Goal: Task Accomplishment & Management: Use online tool/utility

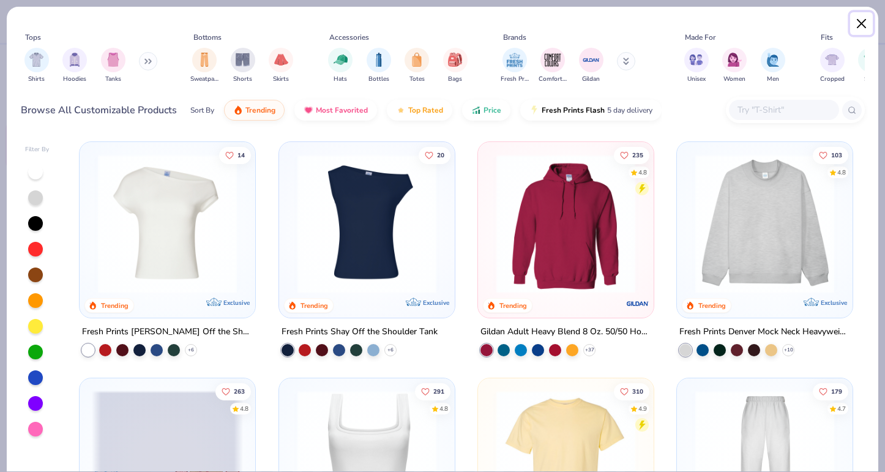
click at [859, 24] on button "Close" at bounding box center [861, 23] width 23 height 23
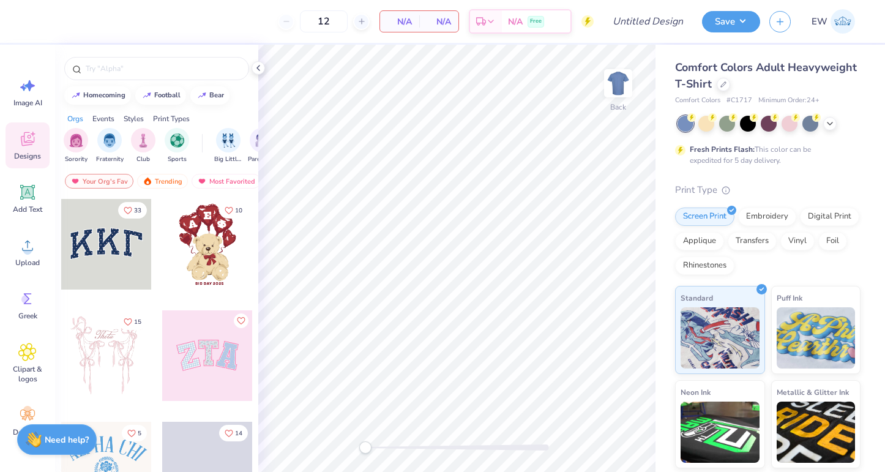
click at [847, 21] on img at bounding box center [842, 21] width 24 height 24
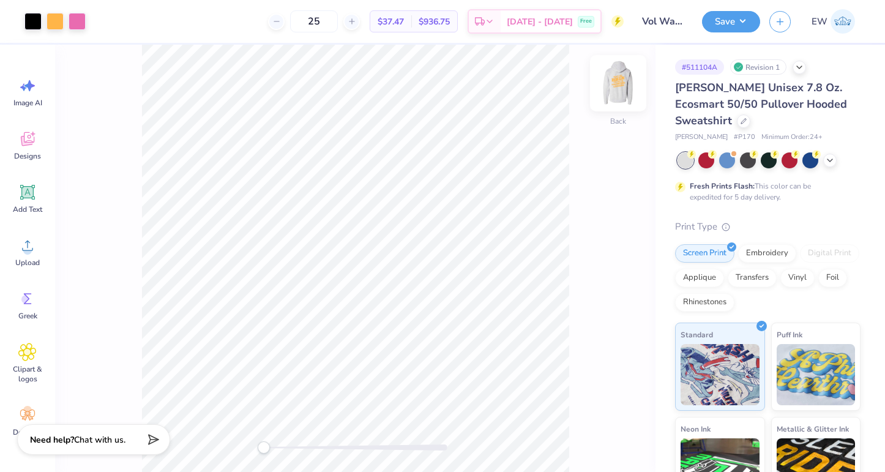
click at [623, 91] on img at bounding box center [617, 83] width 49 height 49
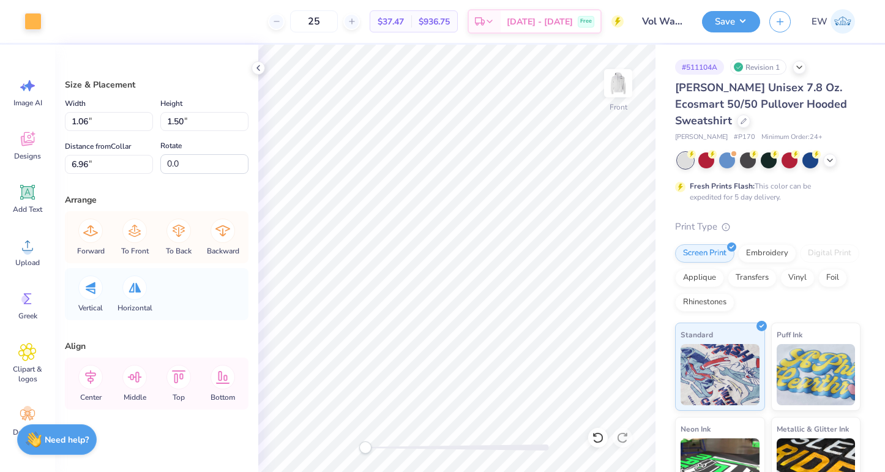
type input "0.97"
type input "1.42"
type input "7.09"
click at [35, 27] on div at bounding box center [32, 20] width 17 height 17
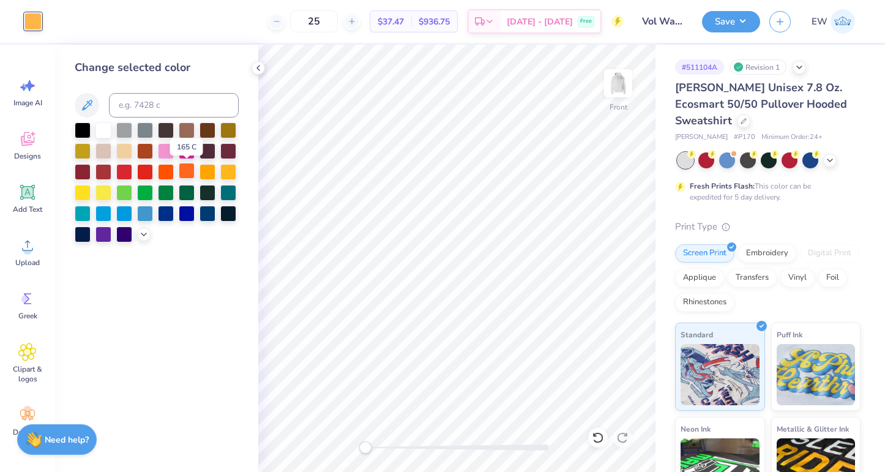
click at [183, 173] on div at bounding box center [187, 171] width 16 height 16
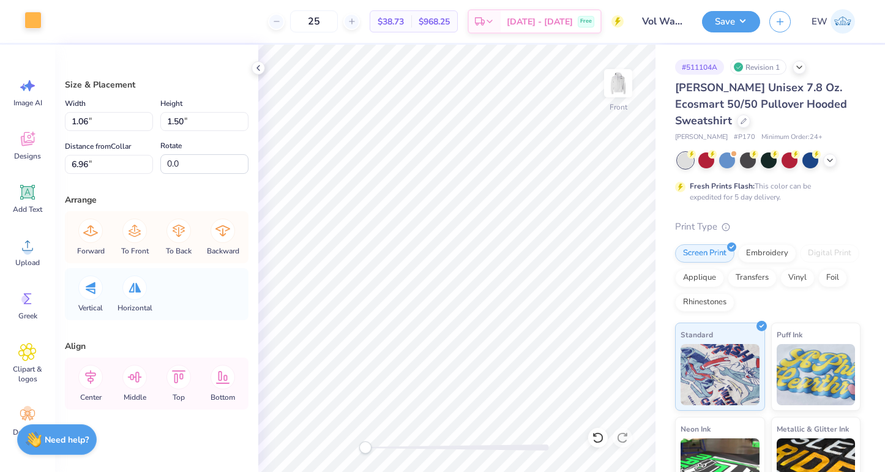
click at [36, 27] on div at bounding box center [32, 20] width 17 height 17
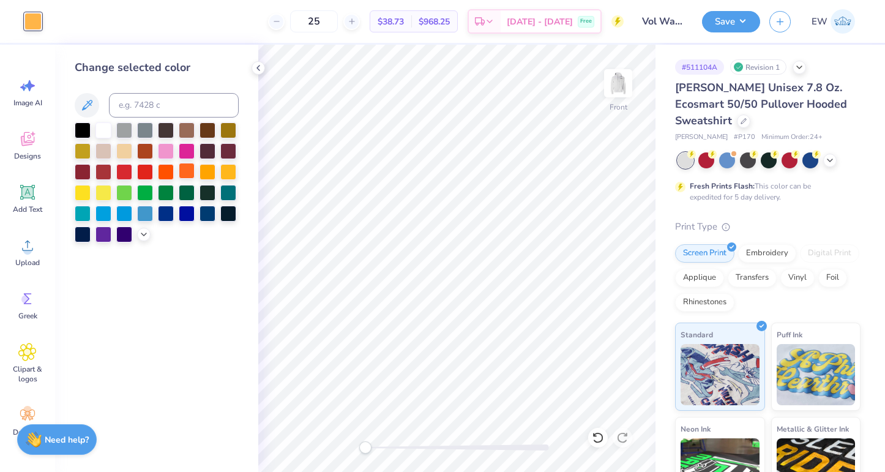
click at [188, 174] on div at bounding box center [187, 171] width 16 height 16
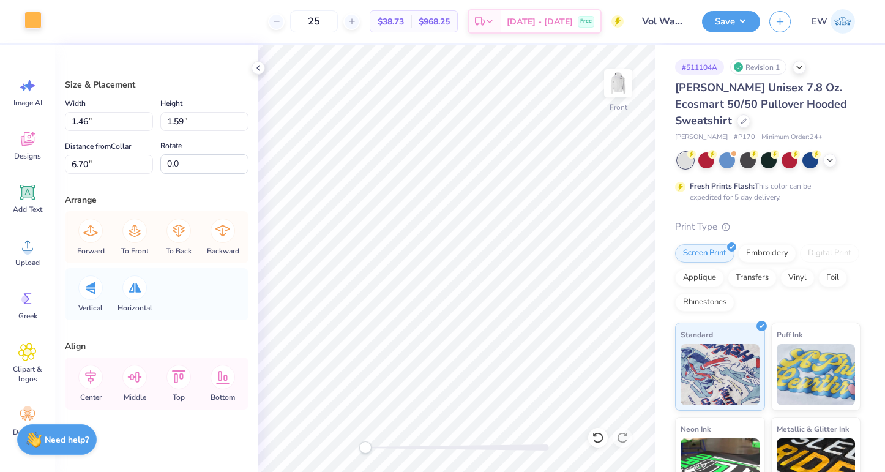
click at [37, 28] on div at bounding box center [32, 20] width 17 height 17
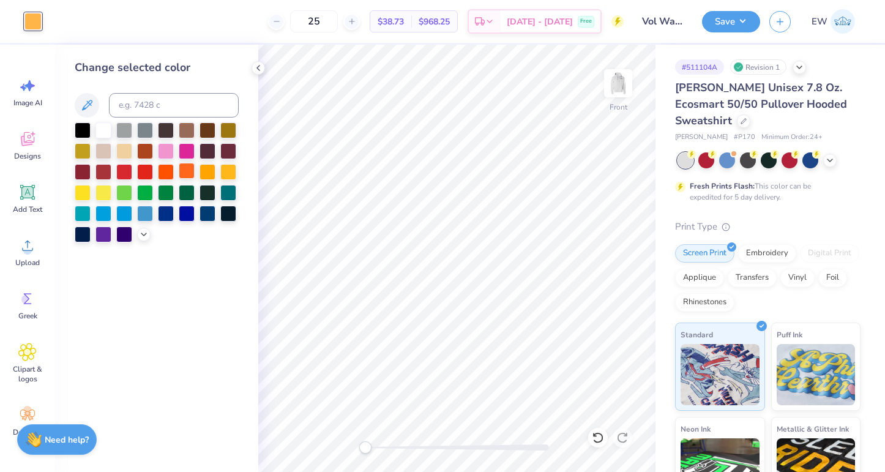
click at [190, 168] on div at bounding box center [187, 171] width 16 height 16
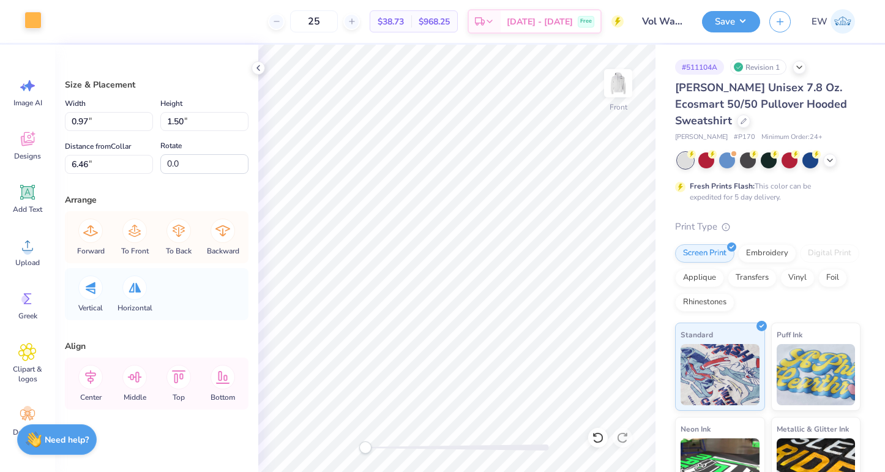
click at [29, 17] on div at bounding box center [32, 20] width 17 height 17
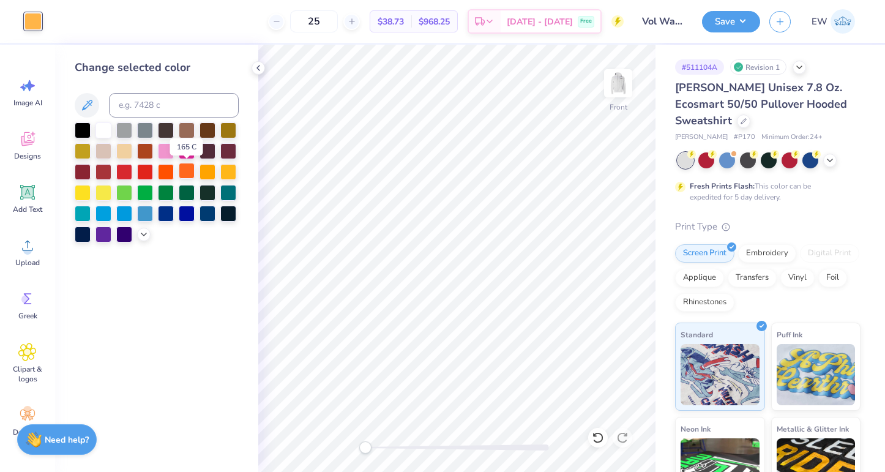
click at [190, 172] on div at bounding box center [187, 171] width 16 height 16
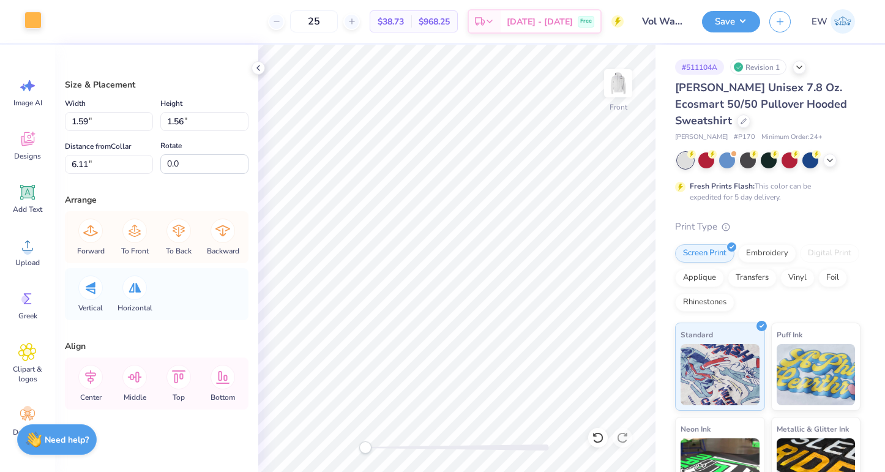
click at [31, 23] on div at bounding box center [32, 20] width 17 height 17
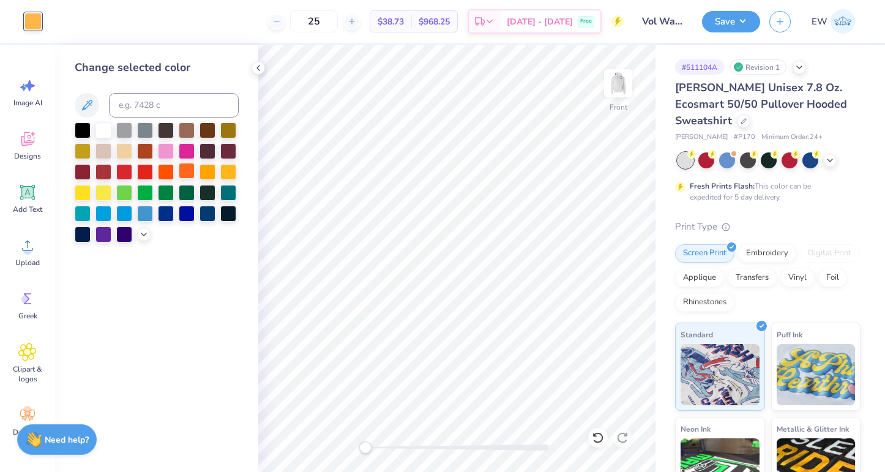
click at [185, 169] on div at bounding box center [187, 171] width 16 height 16
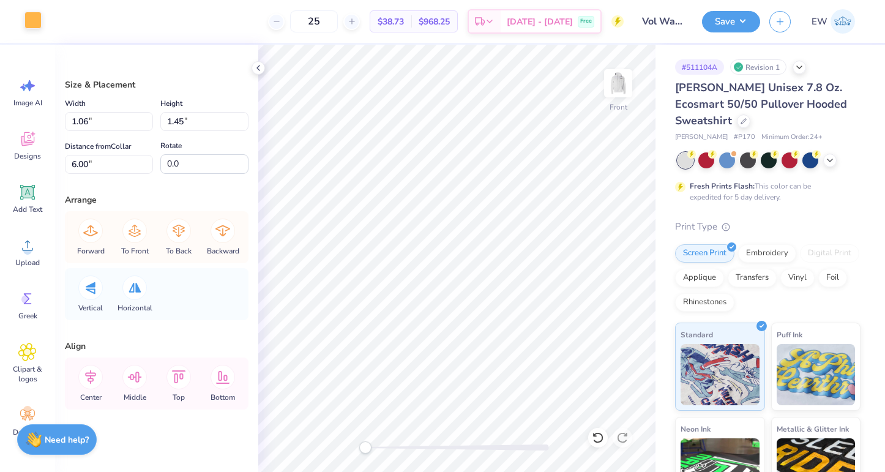
click at [36, 24] on div at bounding box center [32, 20] width 17 height 17
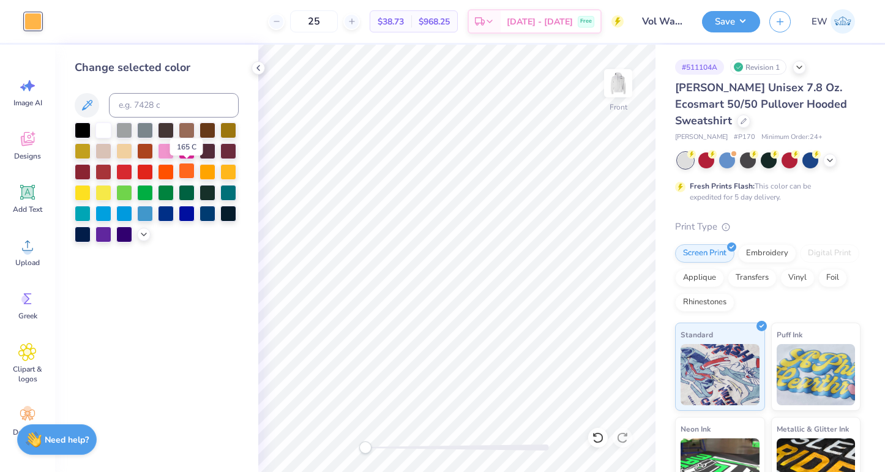
click at [185, 171] on div at bounding box center [187, 171] width 16 height 16
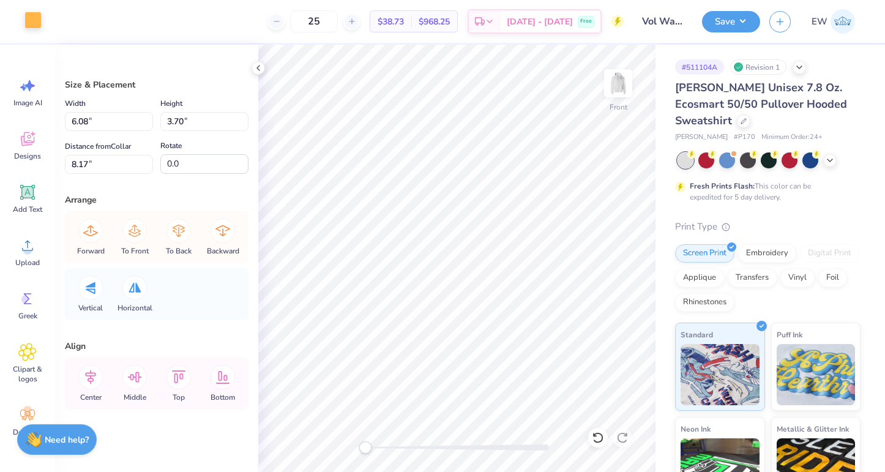
click at [36, 28] on div at bounding box center [32, 20] width 17 height 17
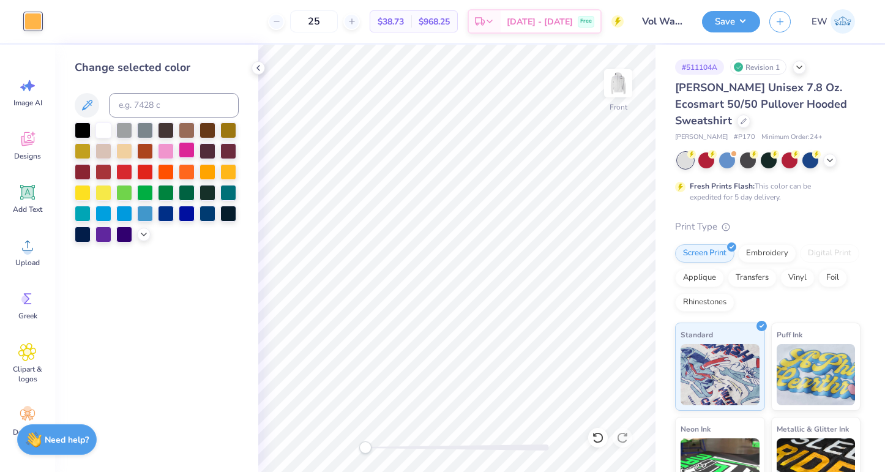
click at [188, 151] on div at bounding box center [187, 150] width 16 height 16
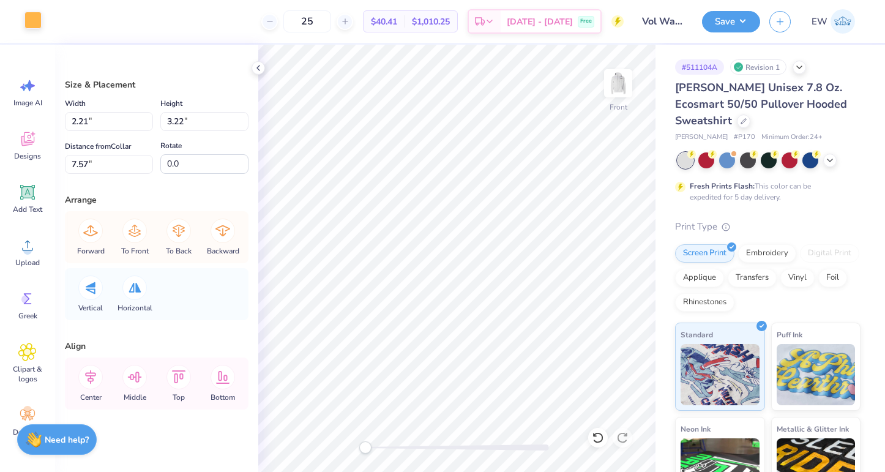
click at [40, 22] on div at bounding box center [32, 20] width 17 height 17
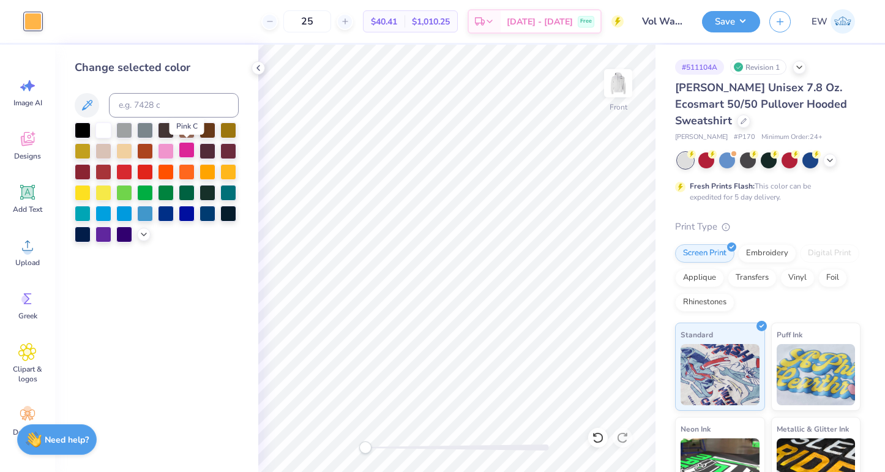
click at [182, 151] on div at bounding box center [187, 150] width 16 height 16
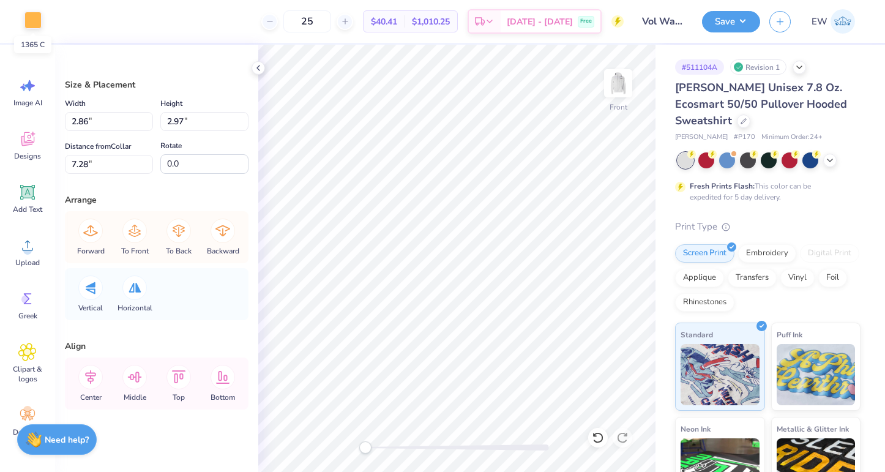
click at [38, 29] on div at bounding box center [32, 20] width 17 height 17
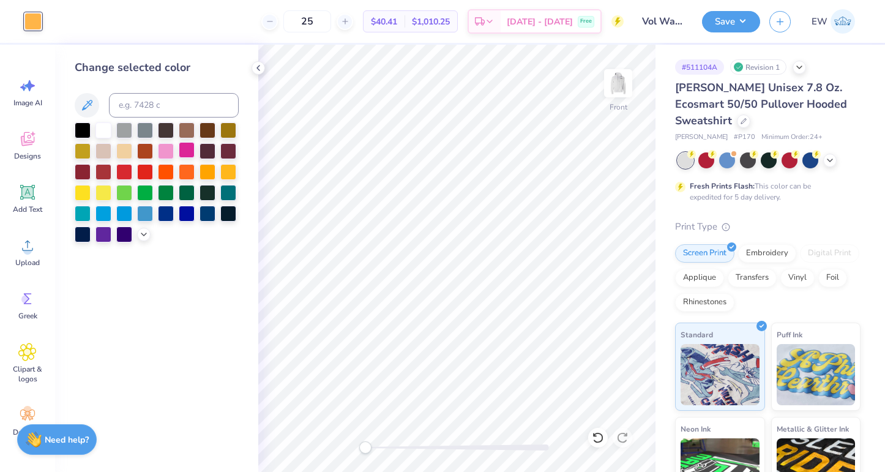
click at [184, 148] on div at bounding box center [187, 150] width 16 height 16
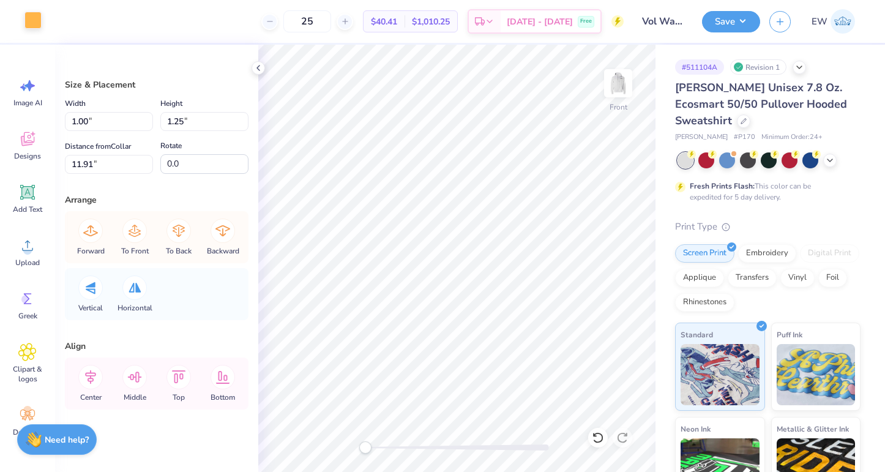
click at [41, 26] on div at bounding box center [32, 20] width 17 height 17
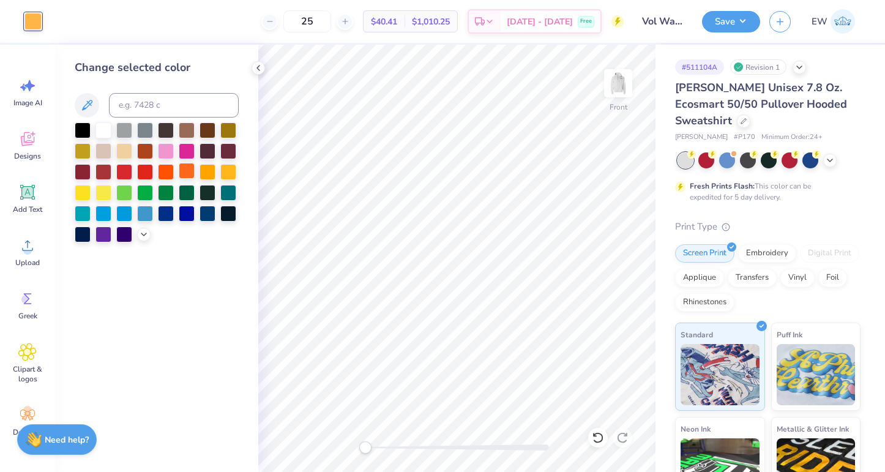
click at [184, 171] on div at bounding box center [187, 171] width 16 height 16
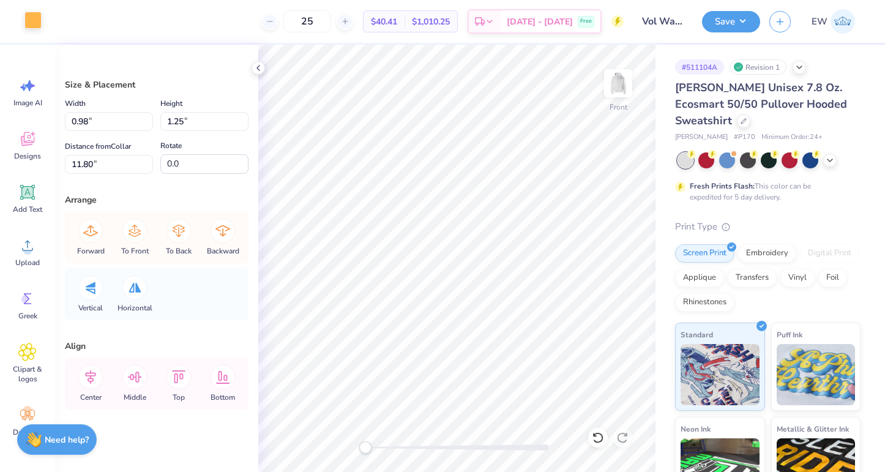
click at [35, 20] on div at bounding box center [32, 20] width 17 height 17
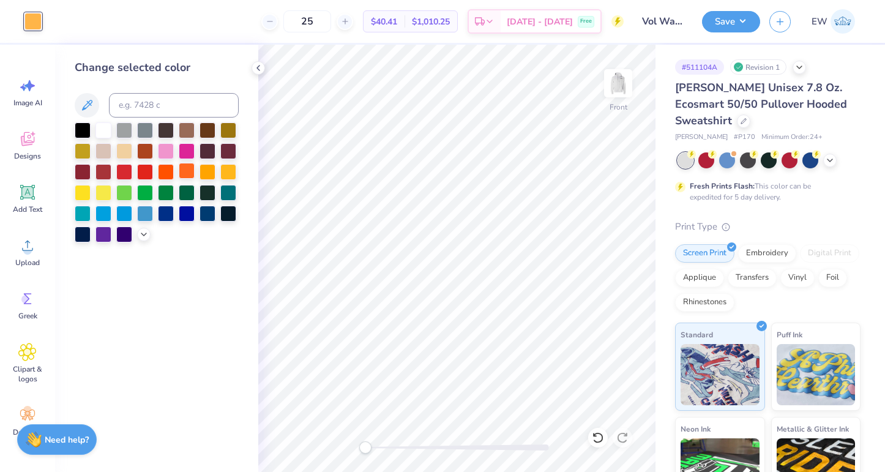
click at [185, 173] on div at bounding box center [187, 171] width 16 height 16
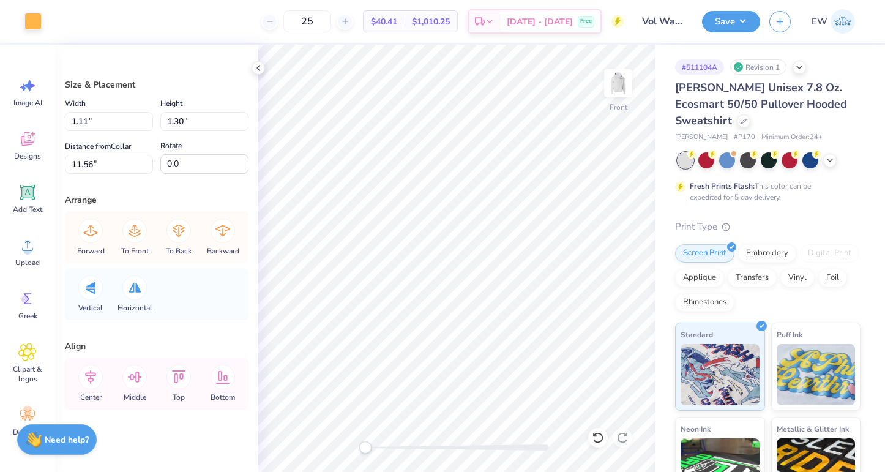
click at [44, 26] on div "Art colors 25 $40.41 Per Item $1,010.25 Total Est. Delivery Oct 10 - 13 Free De…" at bounding box center [442, 21] width 885 height 43
click at [32, 20] on div at bounding box center [32, 20] width 17 height 17
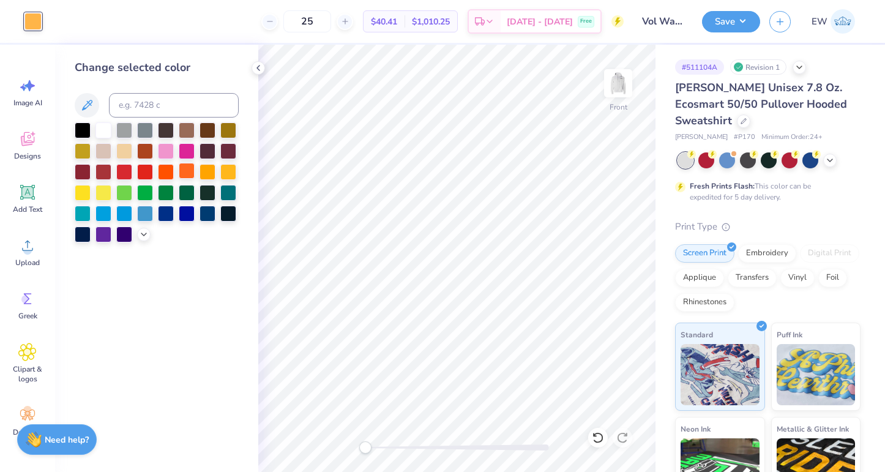
click at [187, 168] on div at bounding box center [187, 171] width 16 height 16
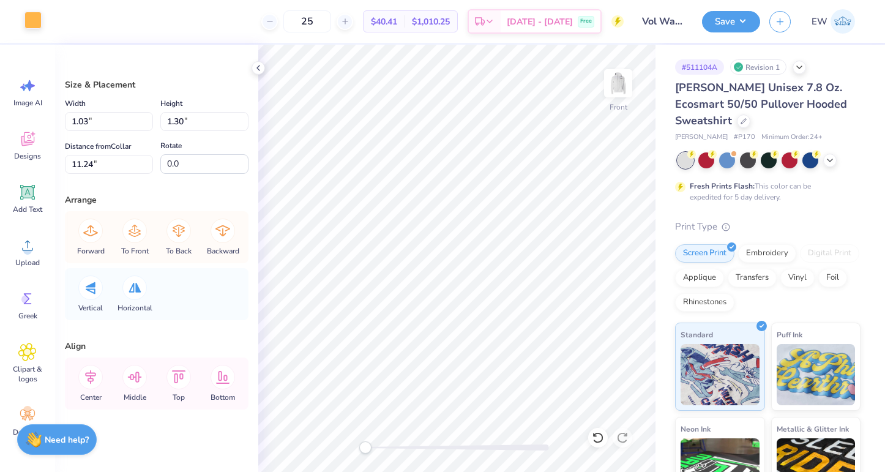
click at [32, 26] on div at bounding box center [32, 20] width 17 height 17
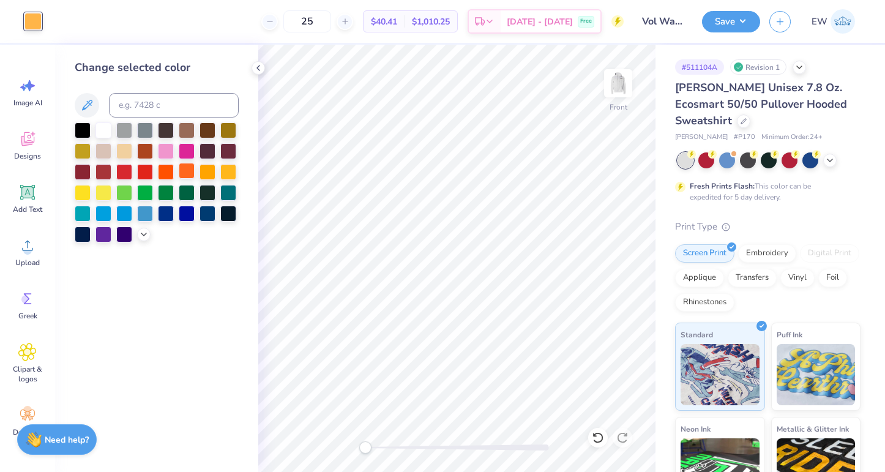
click at [180, 169] on div at bounding box center [187, 171] width 16 height 16
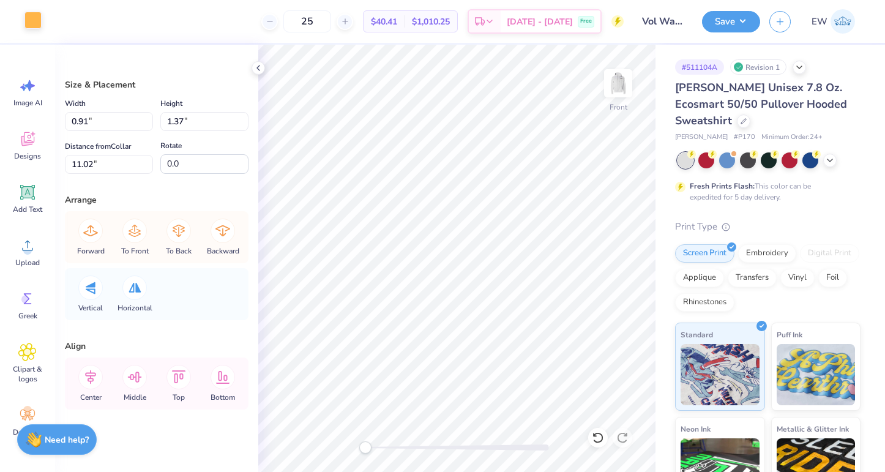
click at [35, 24] on div at bounding box center [32, 20] width 17 height 17
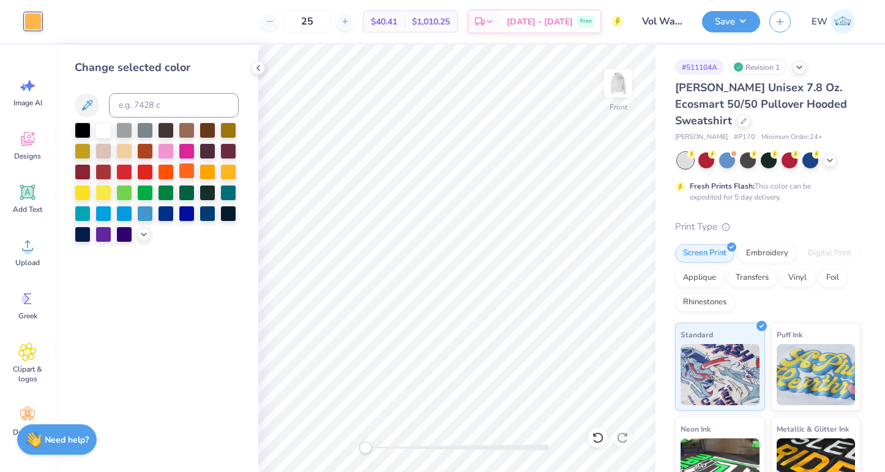
click at [187, 167] on div at bounding box center [187, 171] width 16 height 16
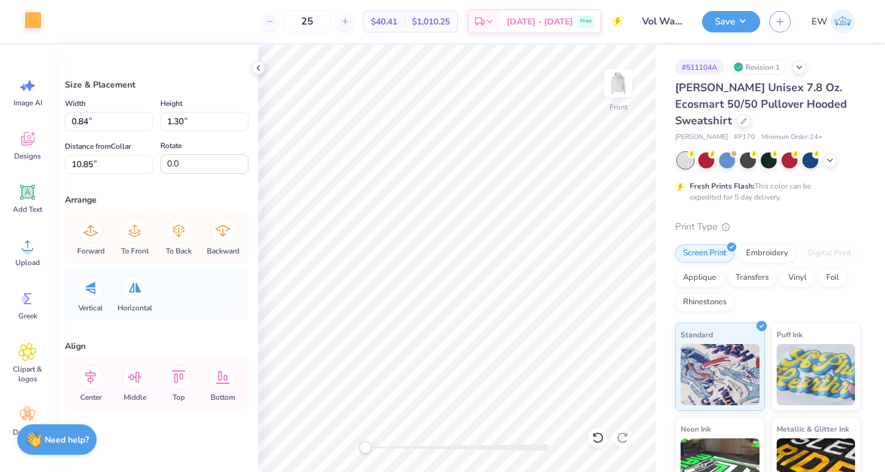
click at [42, 19] on div at bounding box center [32, 20] width 17 height 17
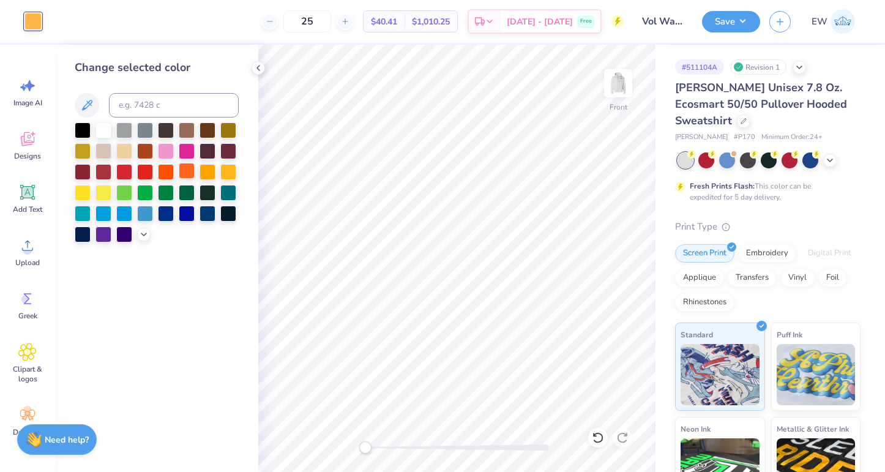
click at [185, 173] on div at bounding box center [187, 171] width 16 height 16
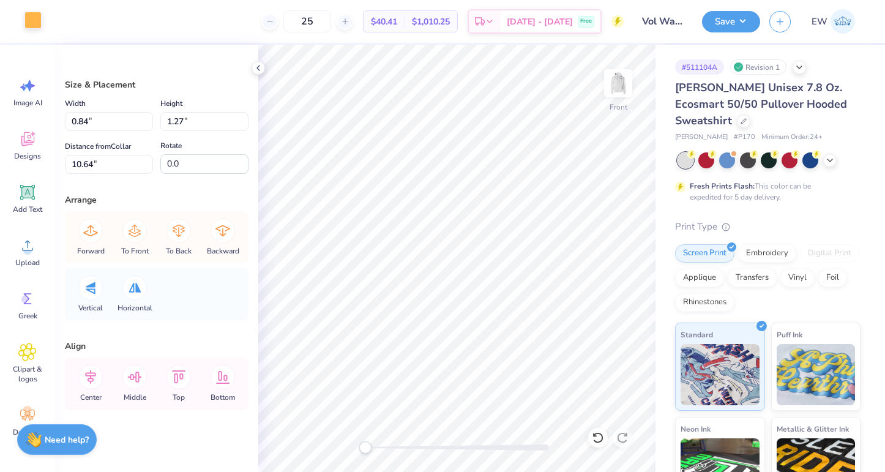
click at [37, 26] on div at bounding box center [32, 20] width 17 height 17
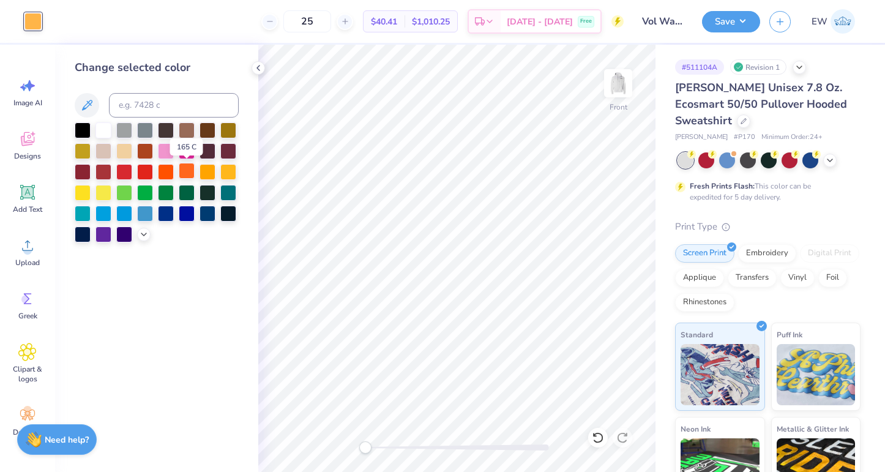
click at [181, 169] on div at bounding box center [187, 171] width 16 height 16
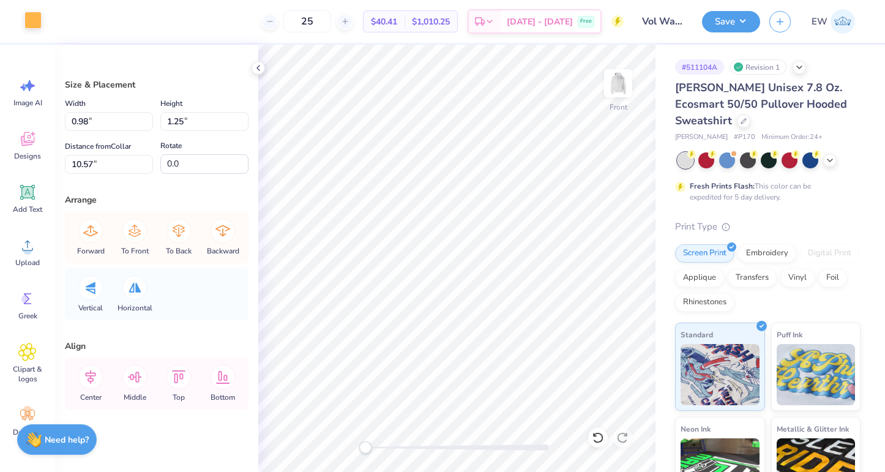
click at [28, 23] on div at bounding box center [32, 20] width 17 height 17
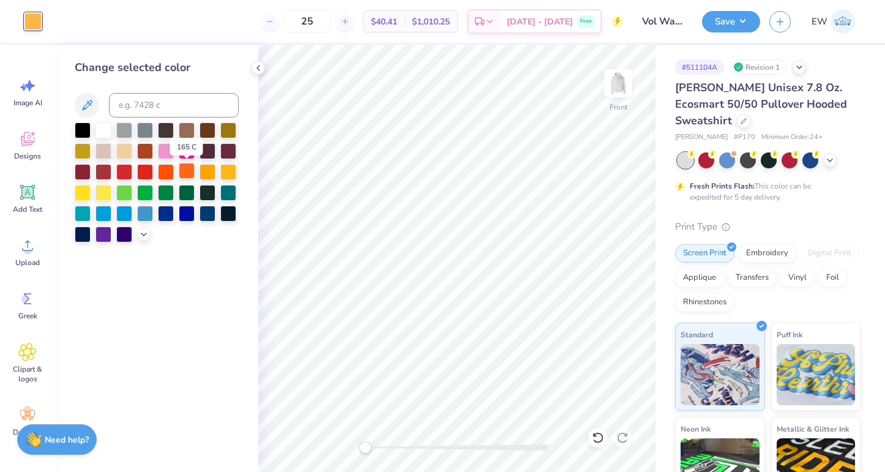
click at [188, 165] on div at bounding box center [187, 171] width 16 height 16
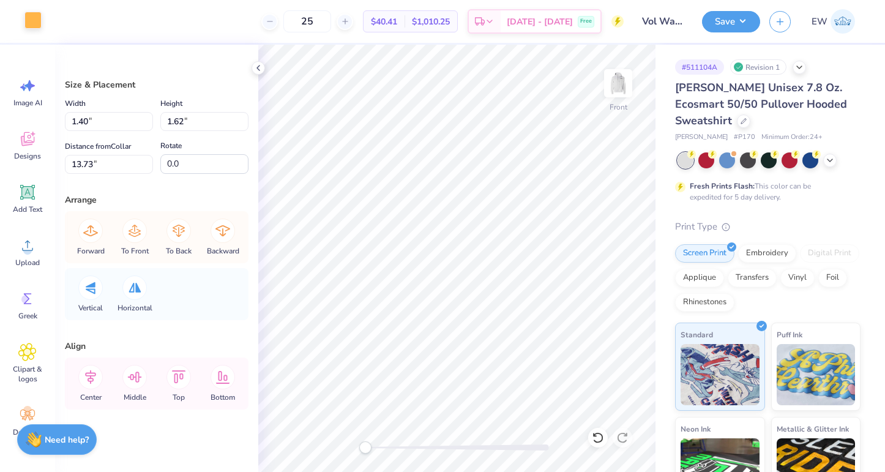
click at [25, 18] on div at bounding box center [32, 20] width 17 height 17
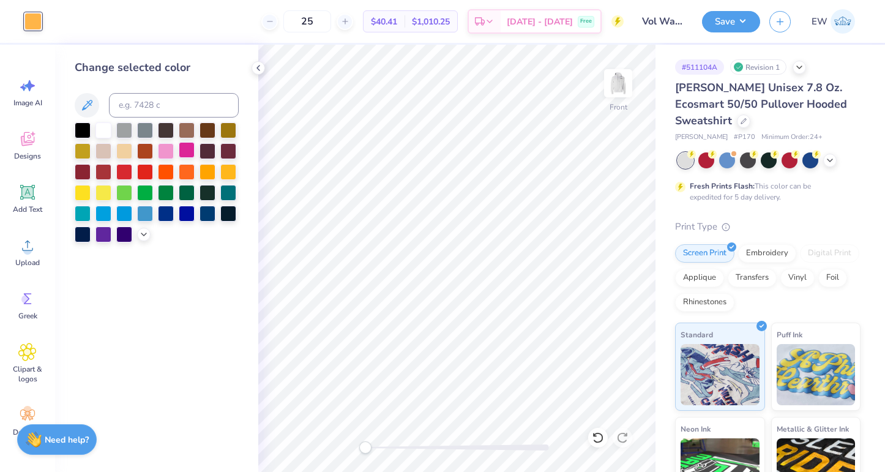
click at [188, 154] on div at bounding box center [187, 150] width 16 height 16
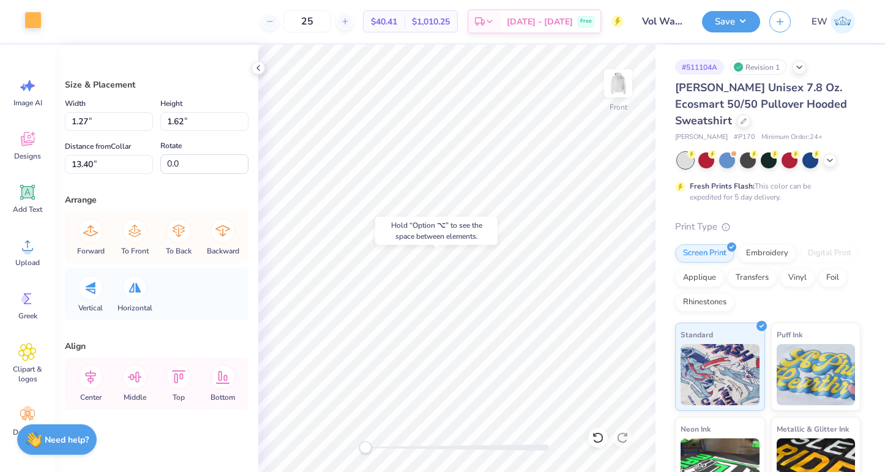
click at [40, 26] on div at bounding box center [32, 20] width 17 height 17
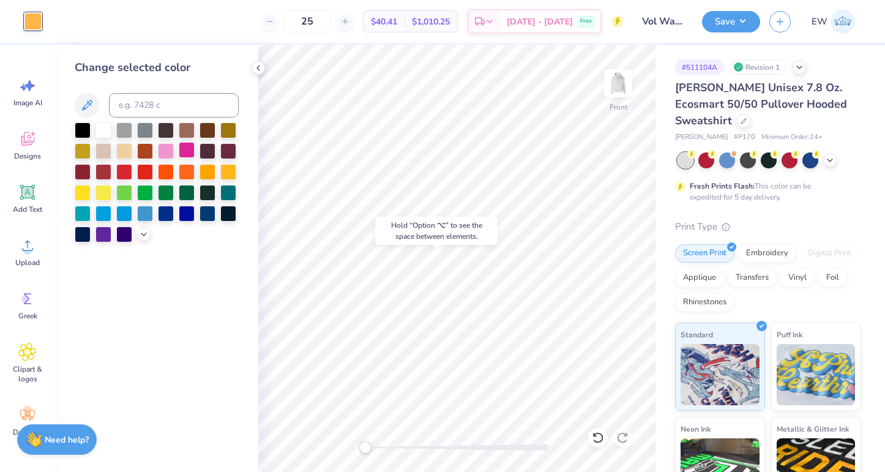
click at [184, 144] on div at bounding box center [187, 150] width 16 height 16
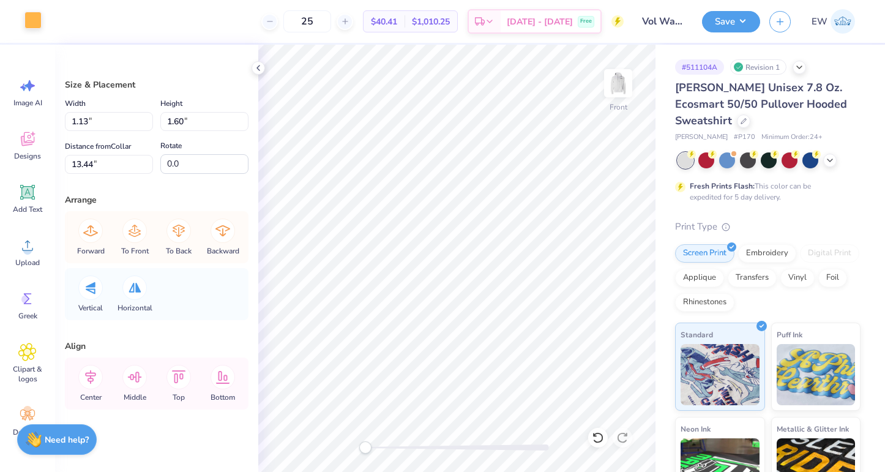
click at [31, 21] on div at bounding box center [32, 20] width 17 height 17
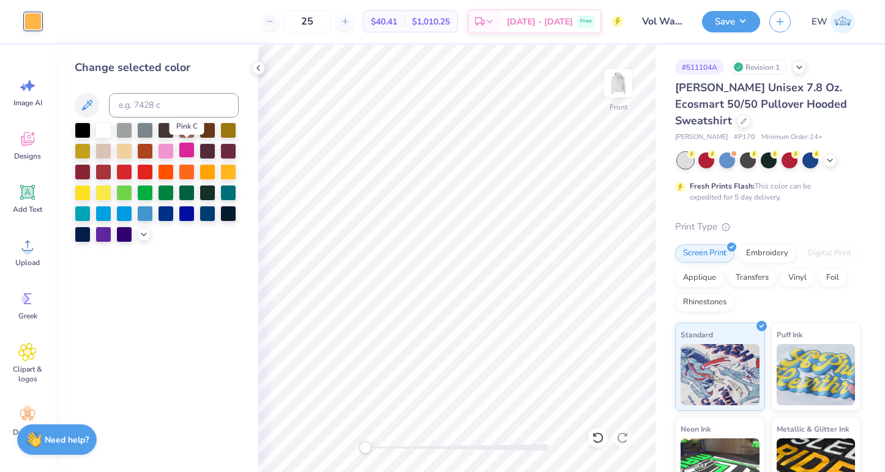
click at [188, 148] on div at bounding box center [187, 150] width 16 height 16
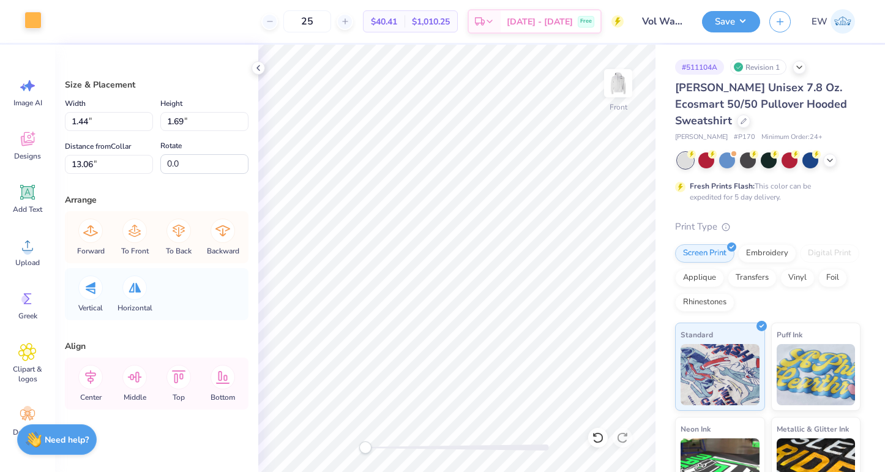
click at [29, 13] on div at bounding box center [32, 20] width 17 height 17
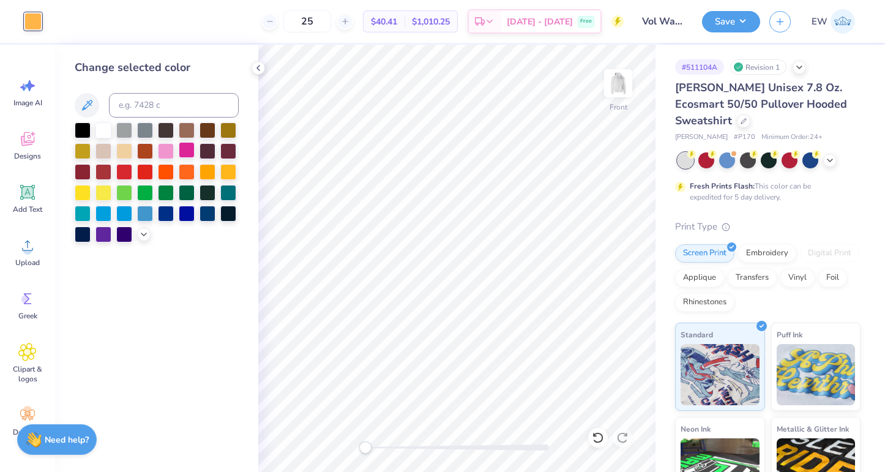
click at [190, 155] on div at bounding box center [187, 150] width 16 height 16
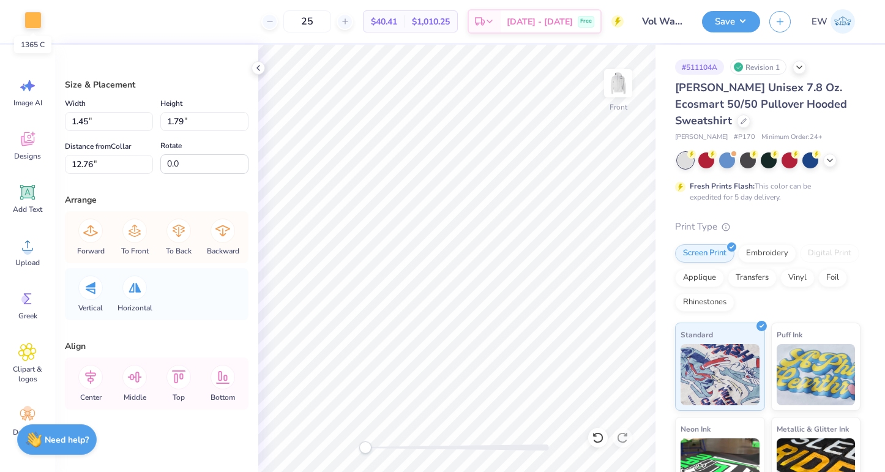
click at [31, 28] on div at bounding box center [32, 20] width 17 height 17
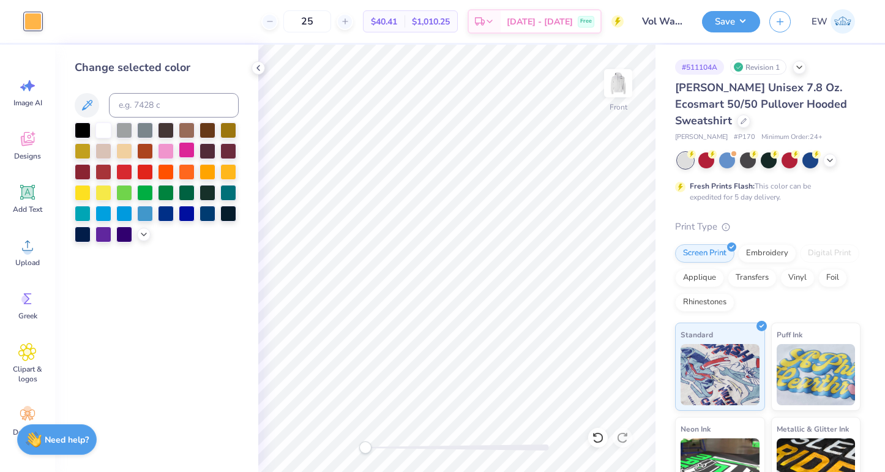
click at [187, 146] on div at bounding box center [187, 150] width 16 height 16
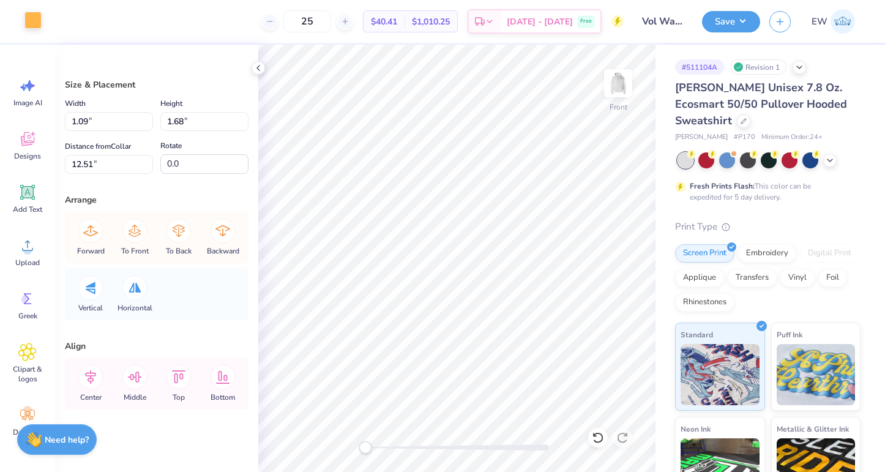
click at [39, 26] on div at bounding box center [32, 20] width 17 height 17
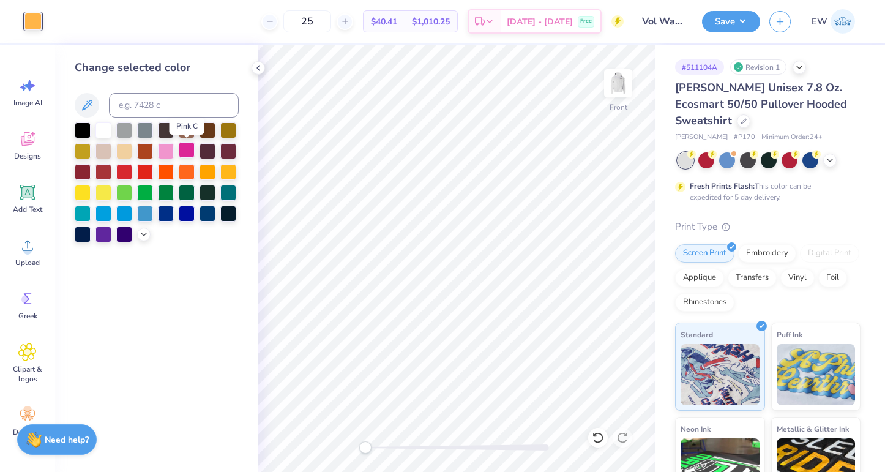
click at [185, 145] on div at bounding box center [187, 150] width 16 height 16
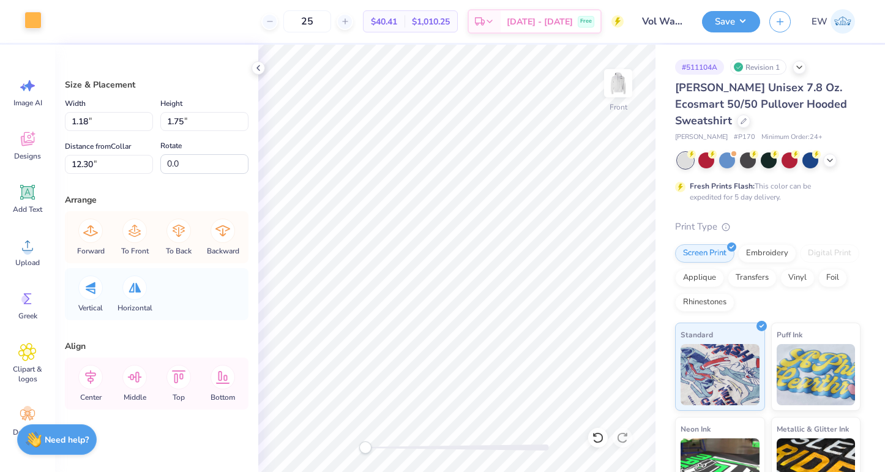
click at [34, 17] on div at bounding box center [32, 20] width 17 height 17
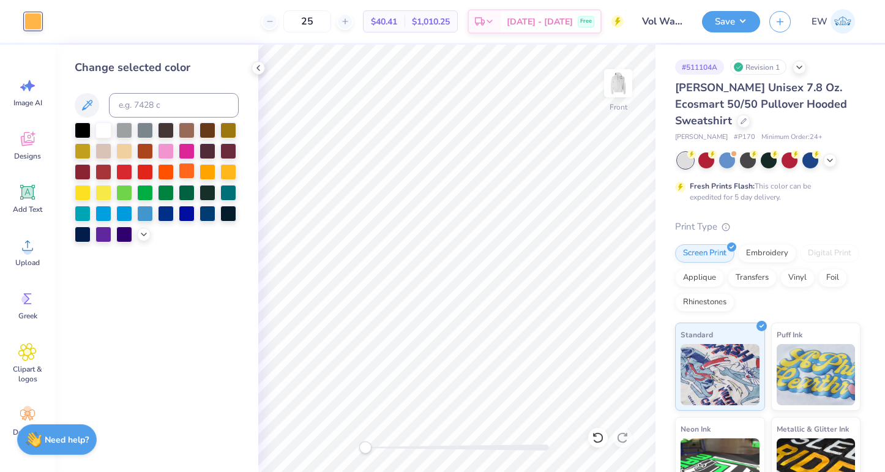
click at [190, 176] on div at bounding box center [187, 171] width 16 height 16
click at [196, 149] on div at bounding box center [157, 182] width 164 height 120
click at [186, 149] on div at bounding box center [187, 150] width 16 height 16
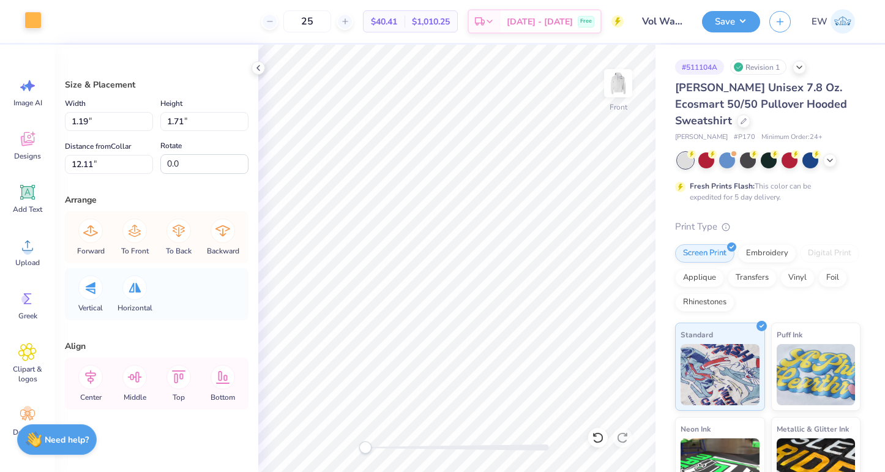
click at [39, 23] on div at bounding box center [32, 20] width 17 height 17
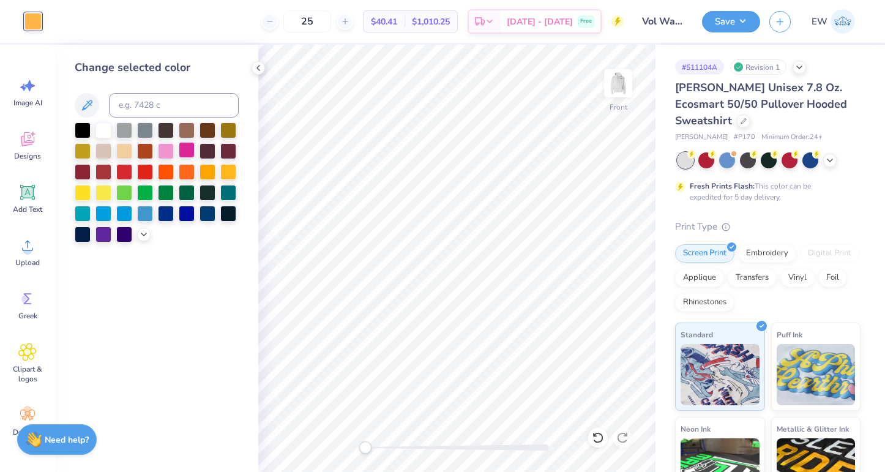
click at [186, 151] on div at bounding box center [187, 150] width 16 height 16
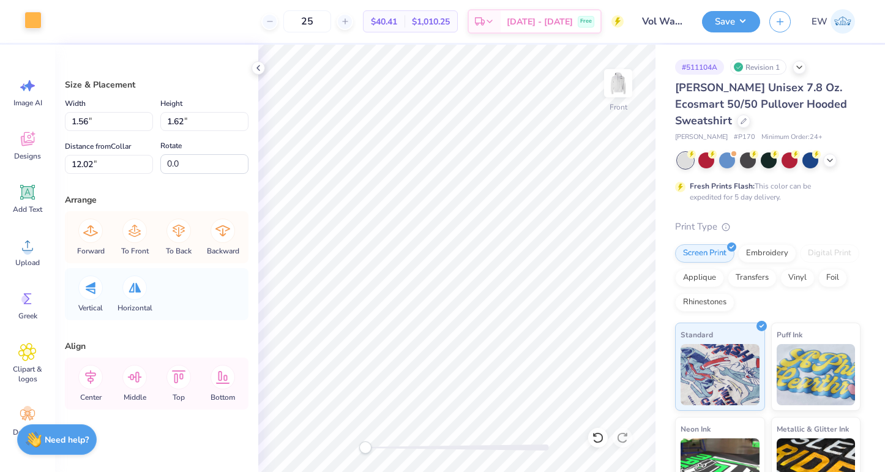
click at [28, 15] on div at bounding box center [32, 20] width 17 height 17
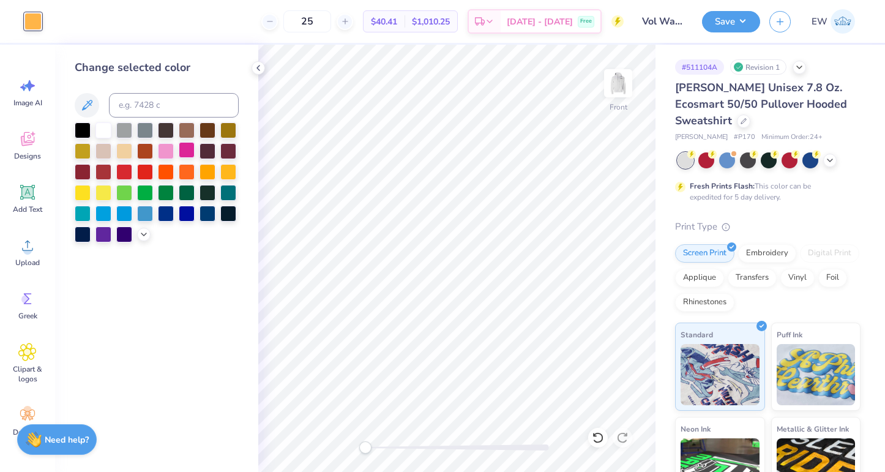
click at [186, 149] on div at bounding box center [187, 150] width 16 height 16
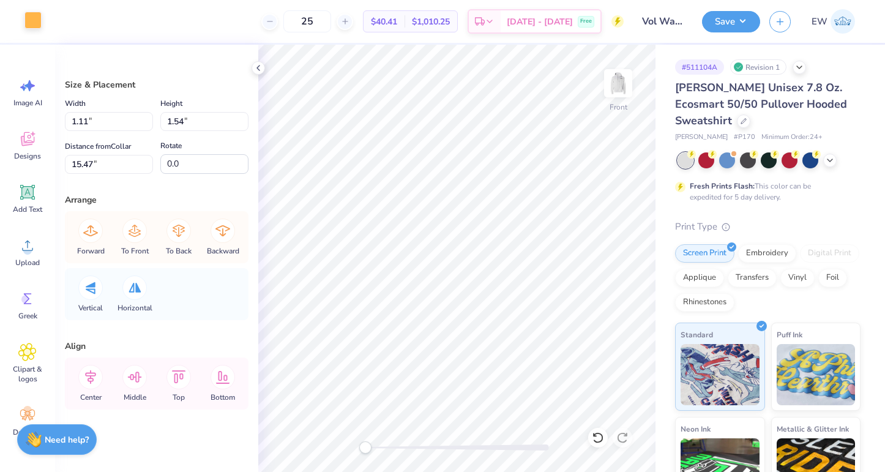
click at [28, 18] on div at bounding box center [32, 20] width 17 height 17
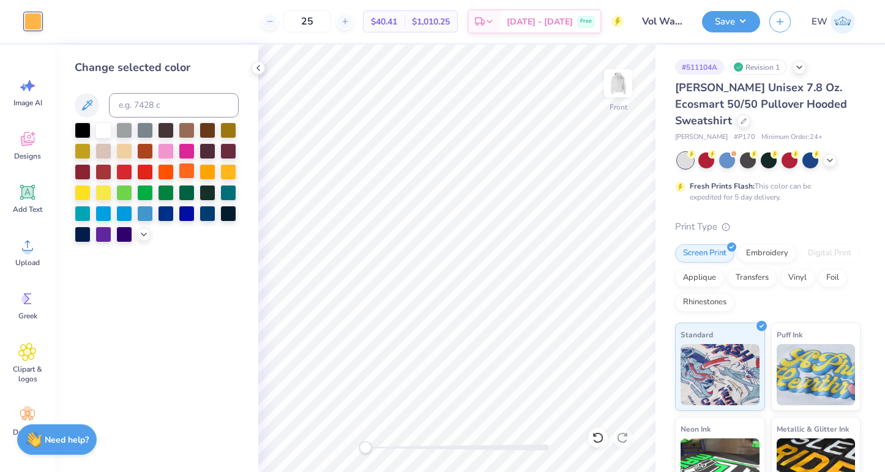
click at [184, 169] on div at bounding box center [187, 171] width 16 height 16
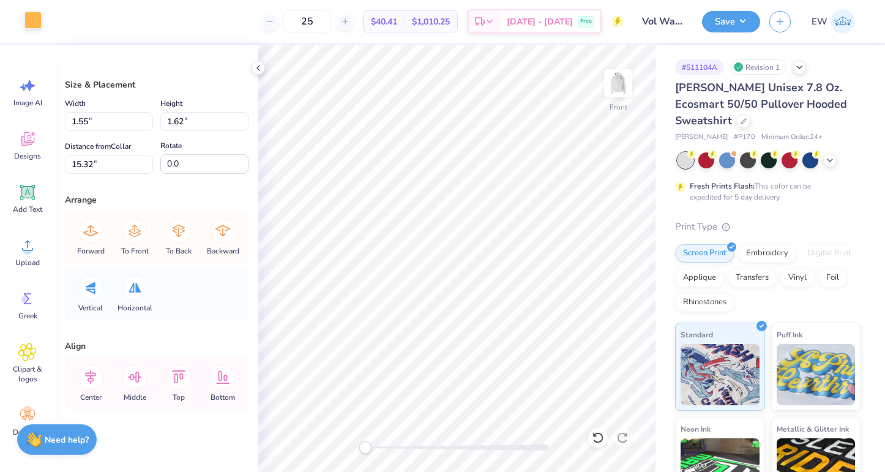
click at [42, 25] on div at bounding box center [32, 20] width 17 height 17
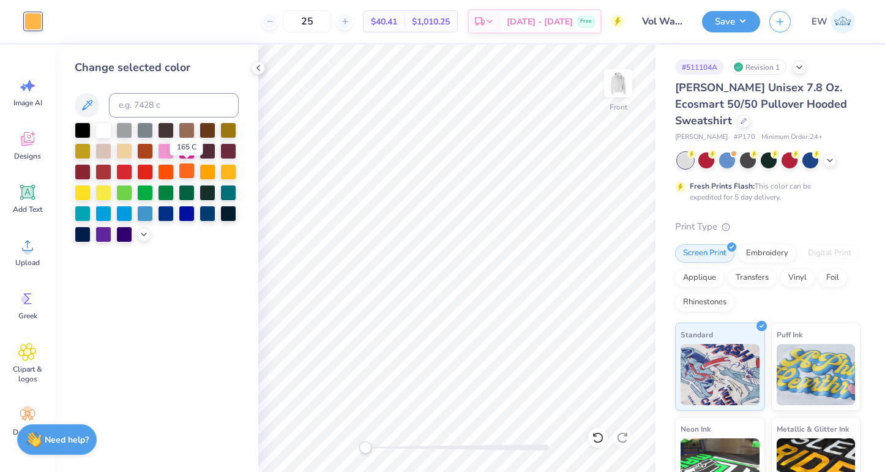
click at [188, 170] on div at bounding box center [187, 171] width 16 height 16
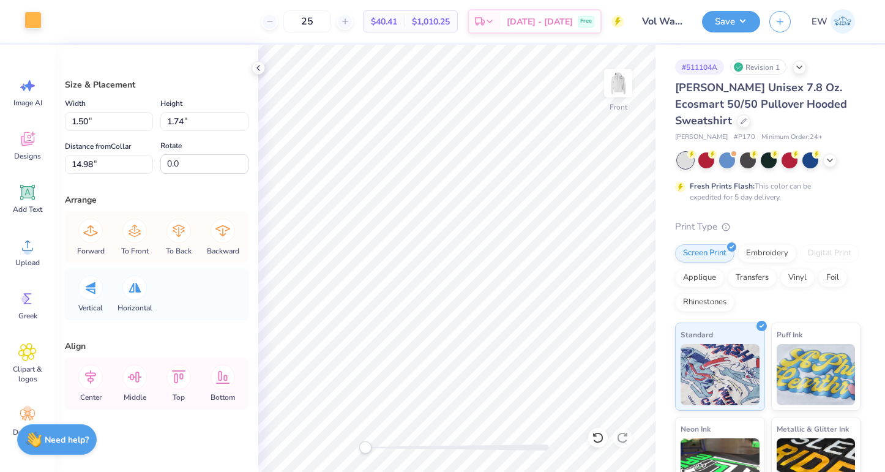
click at [39, 28] on div at bounding box center [32, 20] width 17 height 17
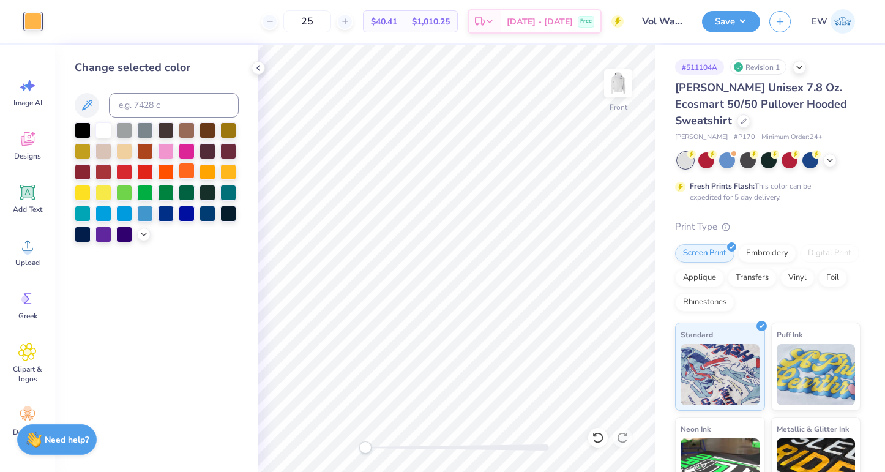
click at [192, 170] on div at bounding box center [187, 171] width 16 height 16
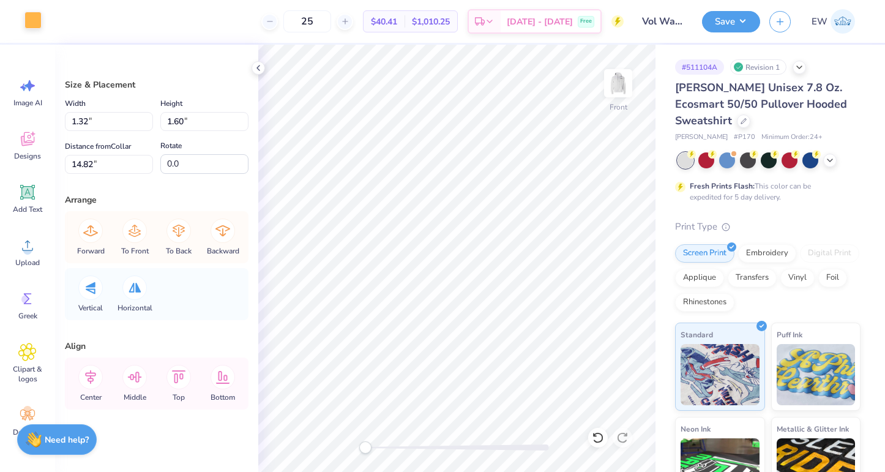
click at [38, 20] on div at bounding box center [32, 20] width 17 height 17
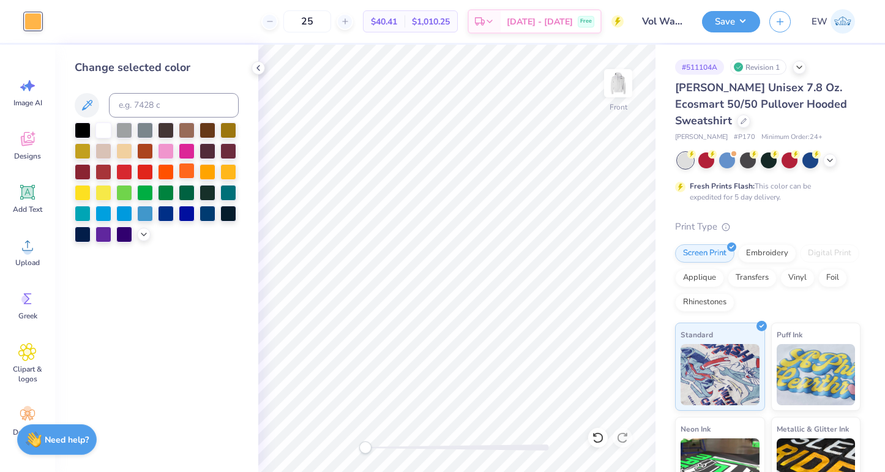
click at [191, 169] on div at bounding box center [187, 171] width 16 height 16
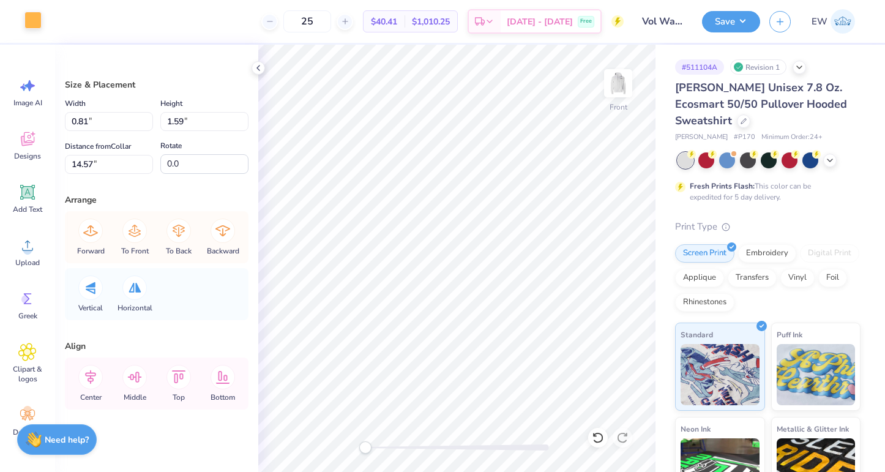
click at [37, 21] on div at bounding box center [32, 20] width 17 height 17
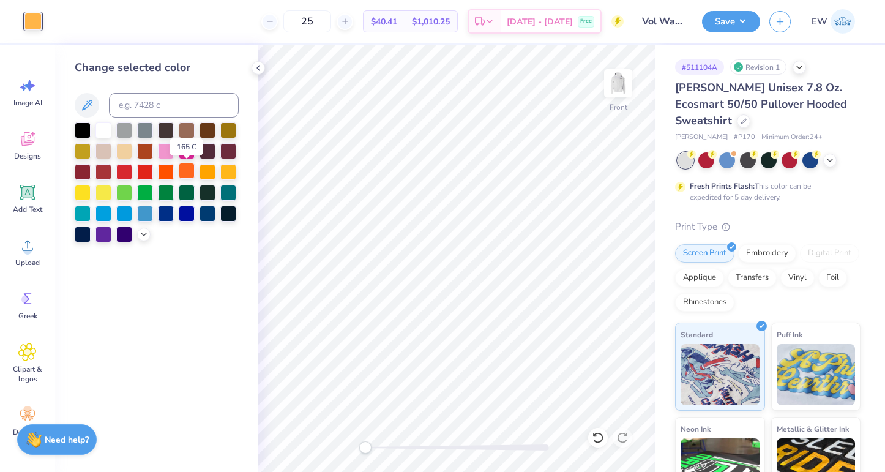
click at [184, 169] on div at bounding box center [187, 171] width 16 height 16
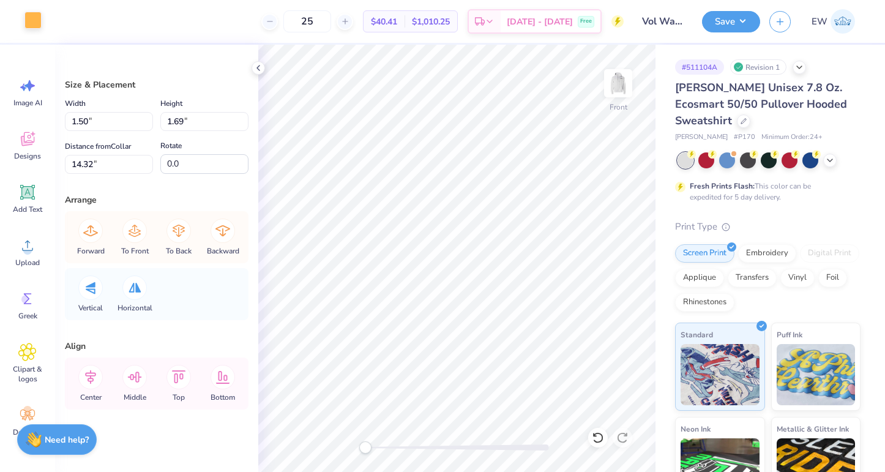
click at [35, 25] on div at bounding box center [32, 20] width 17 height 17
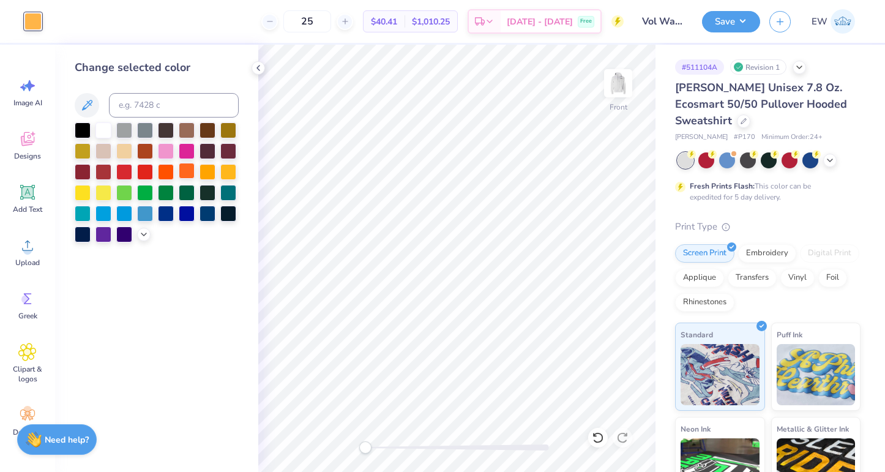
click at [187, 171] on div at bounding box center [187, 171] width 16 height 16
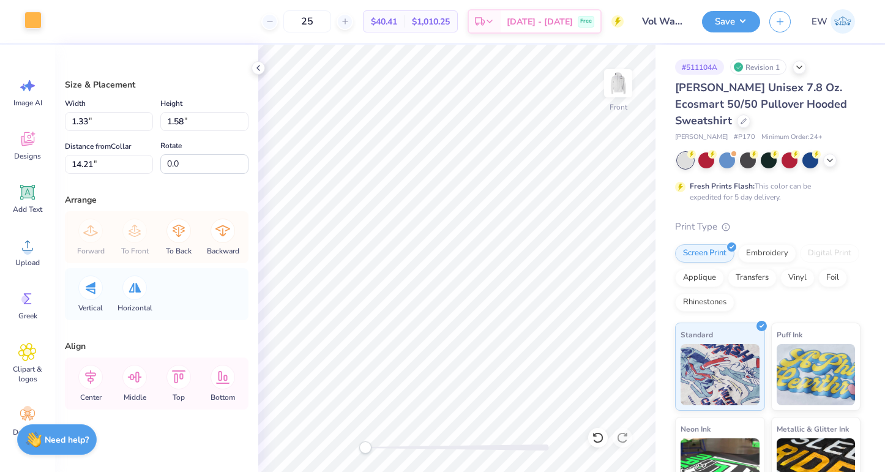
click at [40, 15] on div at bounding box center [32, 20] width 17 height 17
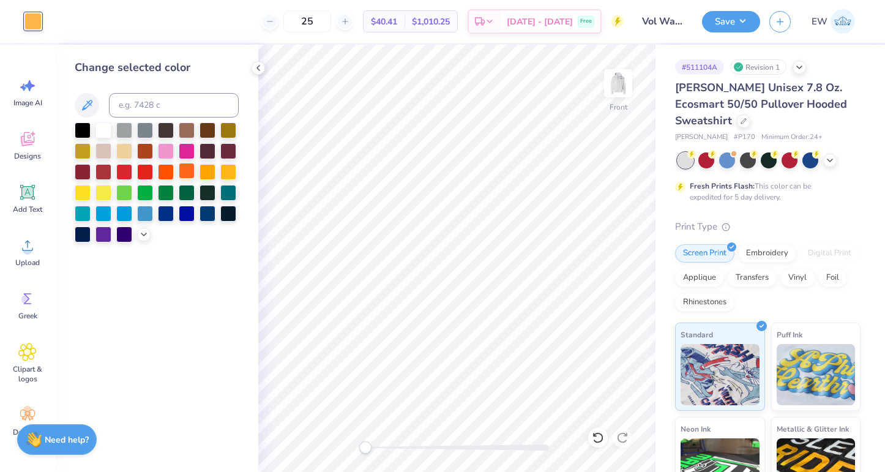
click at [188, 165] on div at bounding box center [187, 171] width 16 height 16
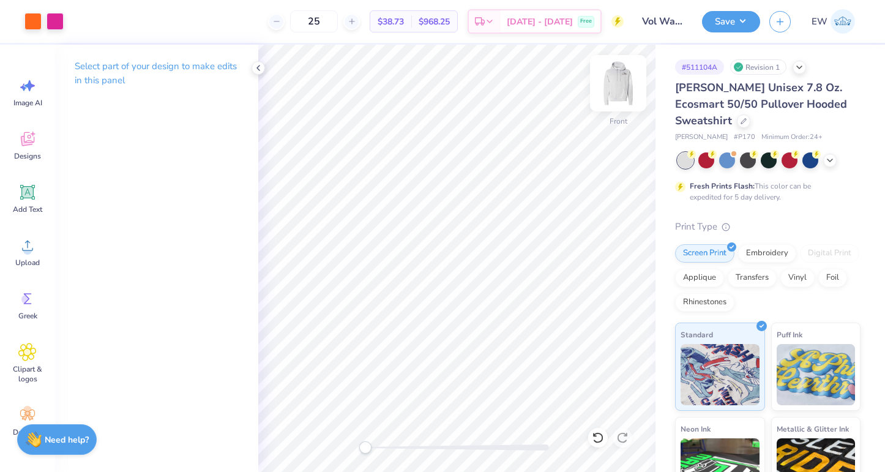
click at [625, 82] on img at bounding box center [617, 83] width 49 height 49
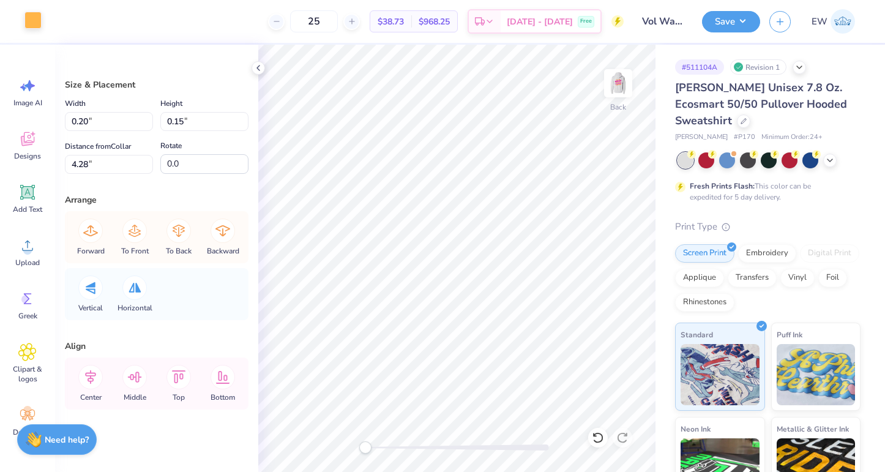
click at [35, 24] on div at bounding box center [32, 20] width 17 height 17
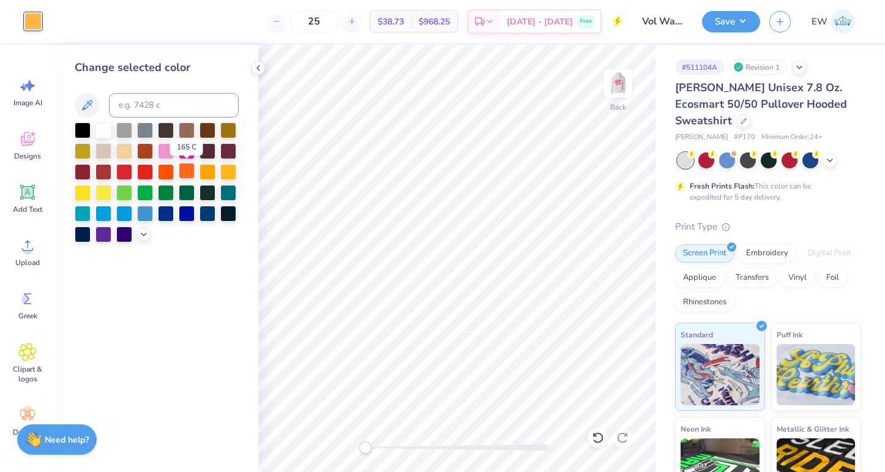
click at [184, 167] on div at bounding box center [187, 171] width 16 height 16
click at [816, 203] on div "Hanes Unisex 7.8 Oz. Ecosmart 50/50 Pullover Hooded Sweatshirt Hanes # P170 Min…" at bounding box center [767, 339] width 185 height 519
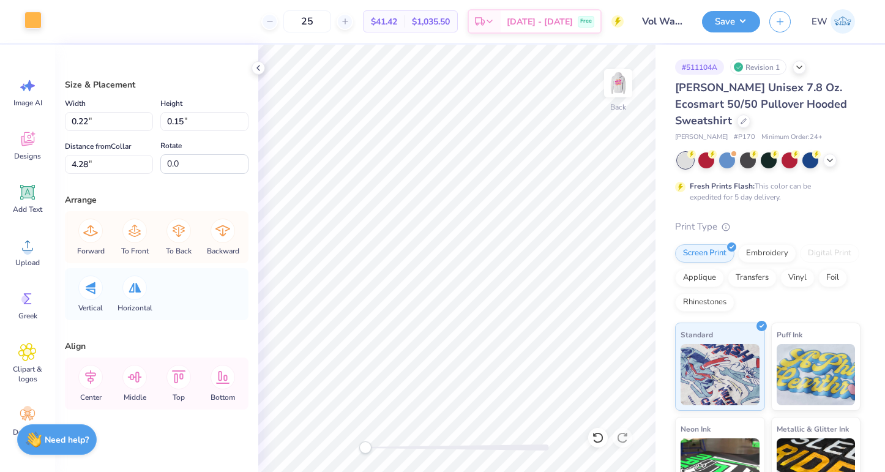
click at [32, 17] on div at bounding box center [32, 20] width 17 height 17
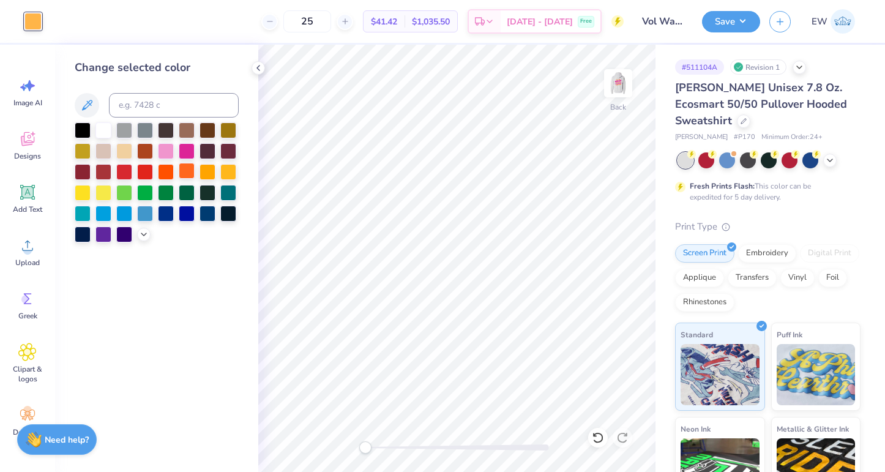
click at [183, 172] on div at bounding box center [187, 171] width 16 height 16
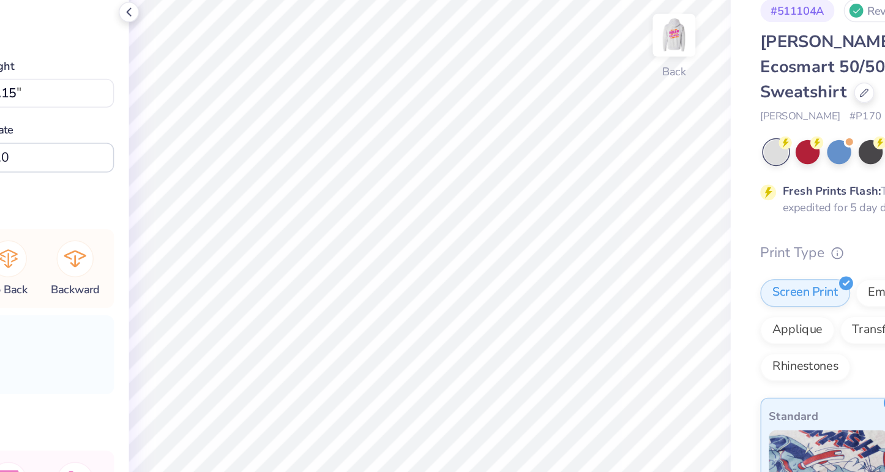
type input "0.26"
type input "0.18"
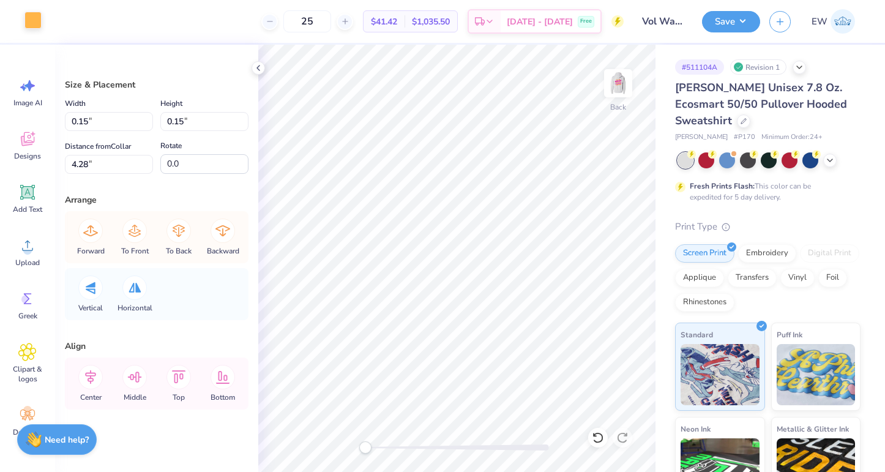
click at [24, 20] on div at bounding box center [32, 20] width 17 height 17
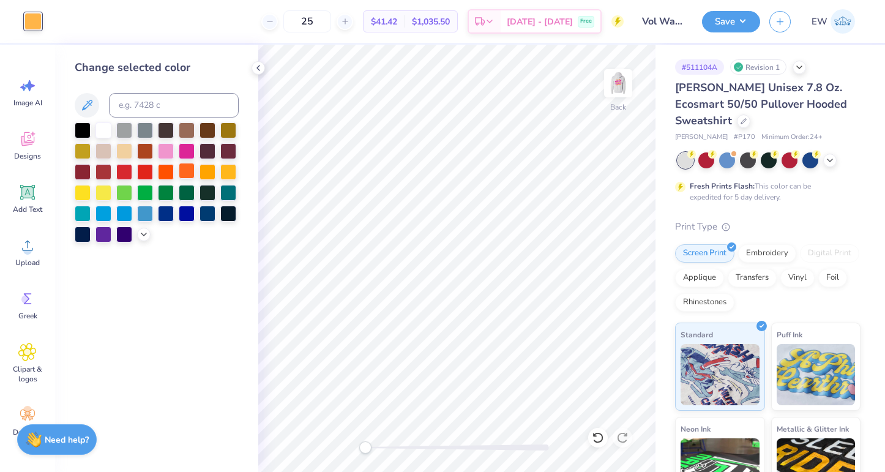
click at [187, 171] on div at bounding box center [187, 171] width 16 height 16
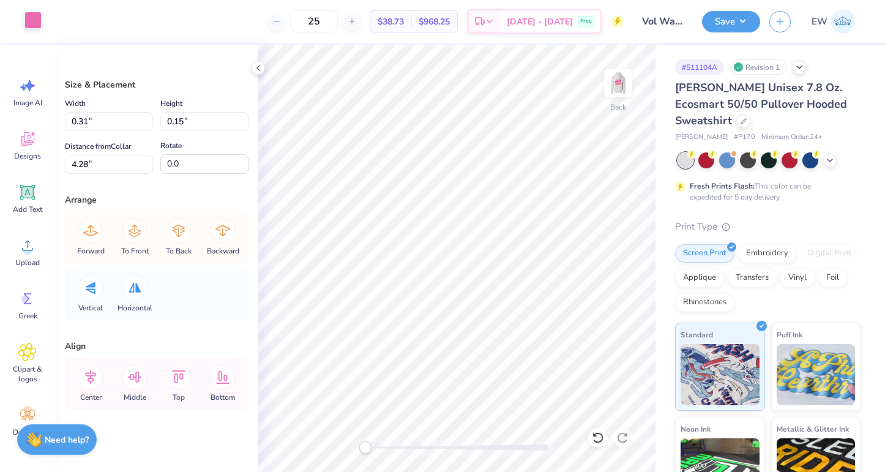
click at [40, 18] on div at bounding box center [32, 20] width 17 height 17
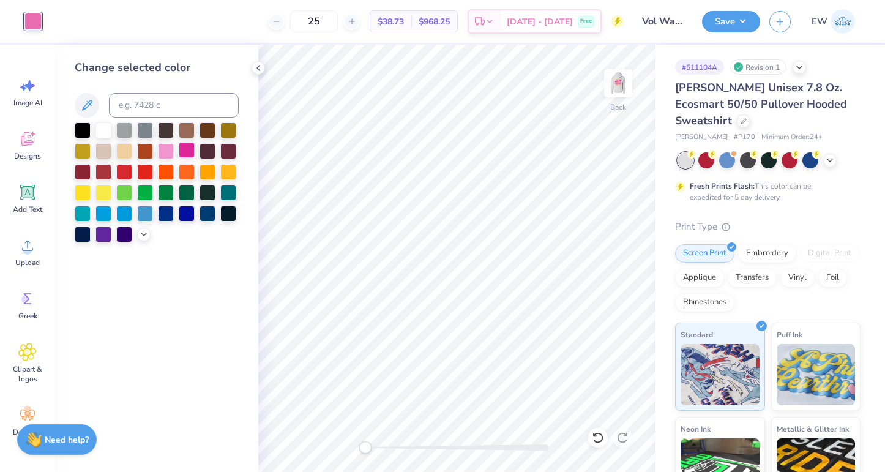
click at [185, 149] on div at bounding box center [187, 150] width 16 height 16
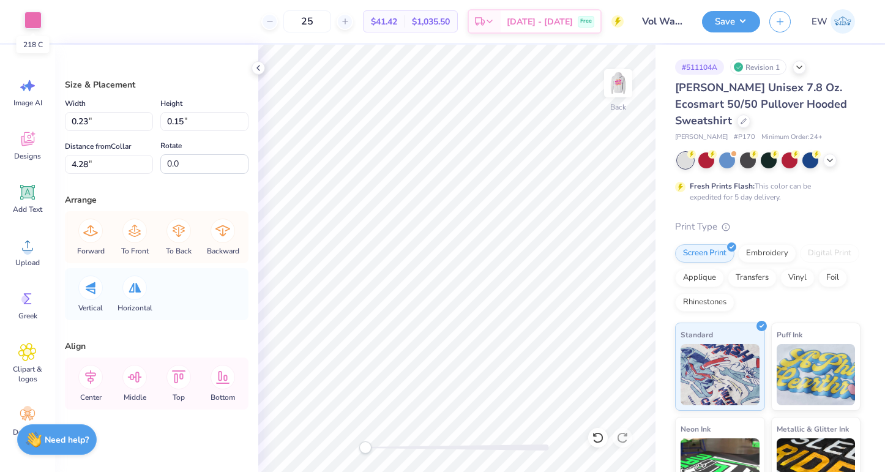
click at [41, 24] on div at bounding box center [32, 20] width 17 height 17
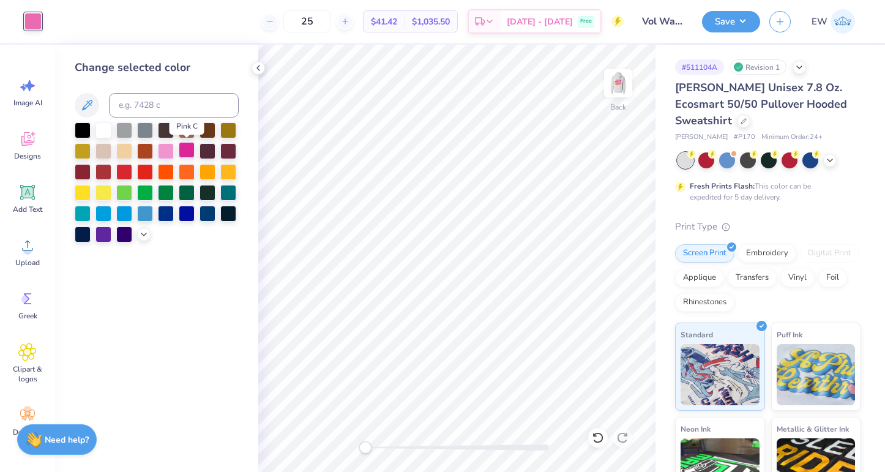
click at [190, 147] on div at bounding box center [187, 150] width 16 height 16
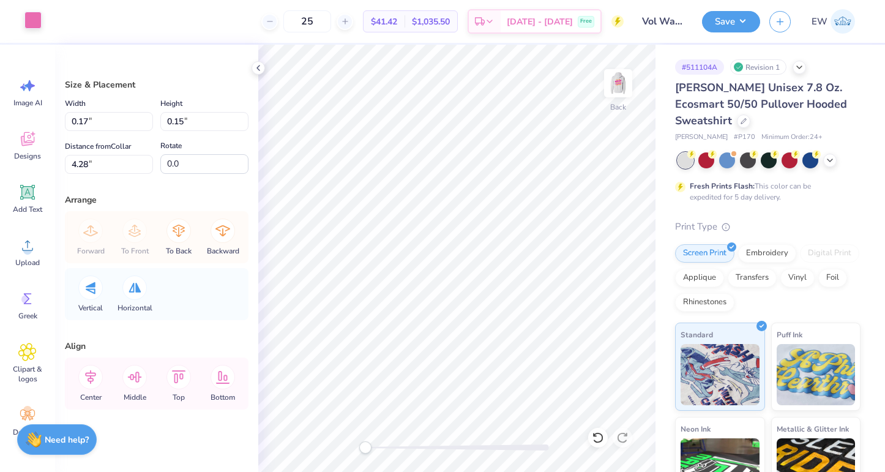
click at [30, 28] on div at bounding box center [32, 20] width 17 height 17
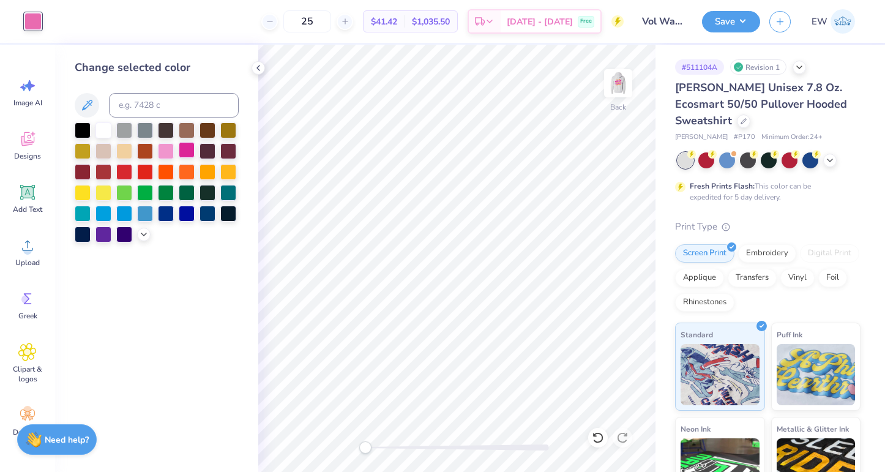
click at [190, 147] on div at bounding box center [187, 150] width 16 height 16
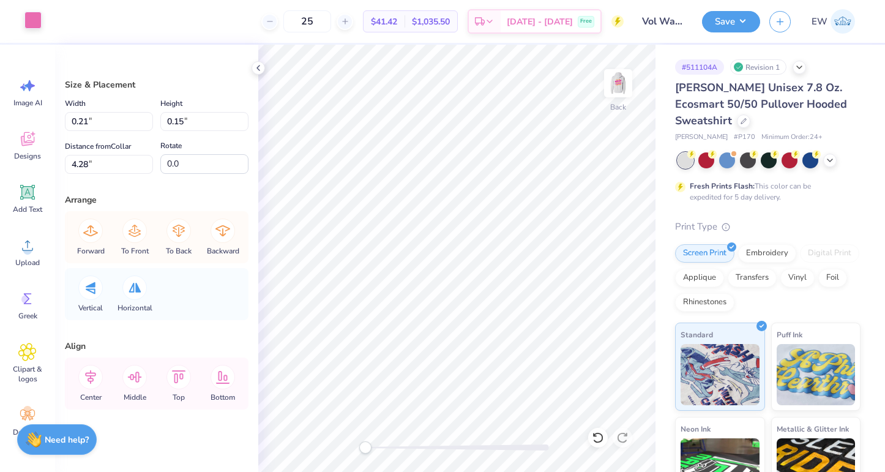
click at [35, 21] on div at bounding box center [32, 20] width 17 height 17
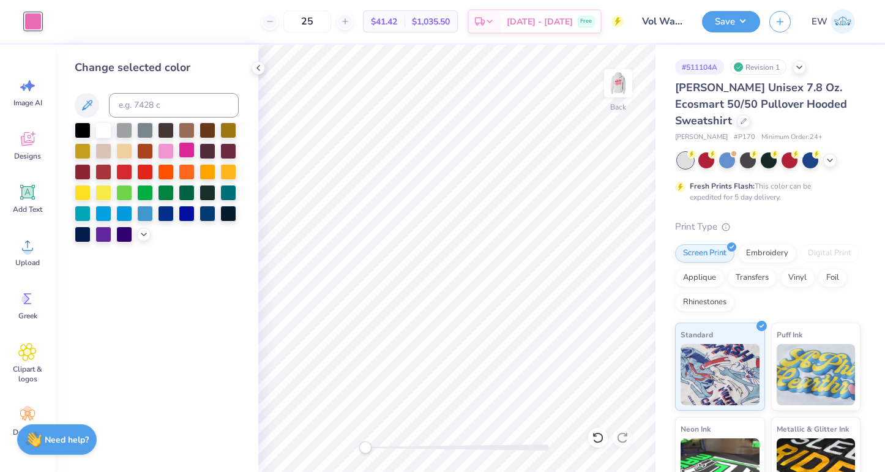
click at [190, 151] on div at bounding box center [187, 150] width 16 height 16
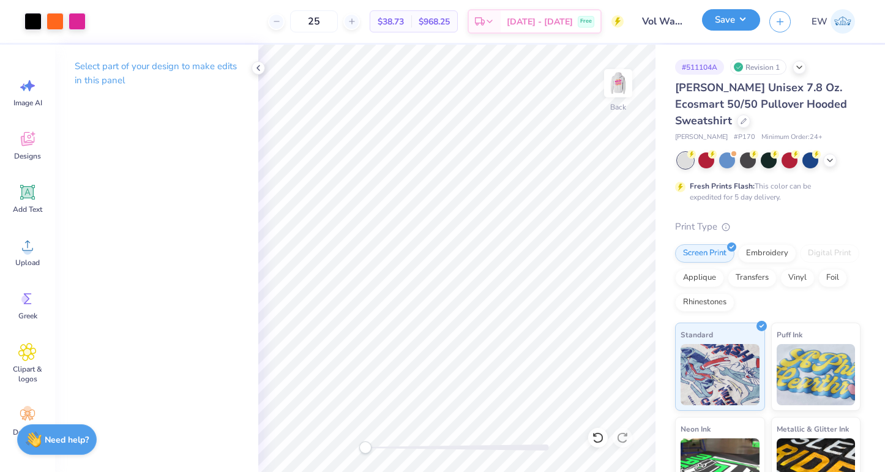
click at [731, 23] on button "Save" at bounding box center [731, 19] width 58 height 21
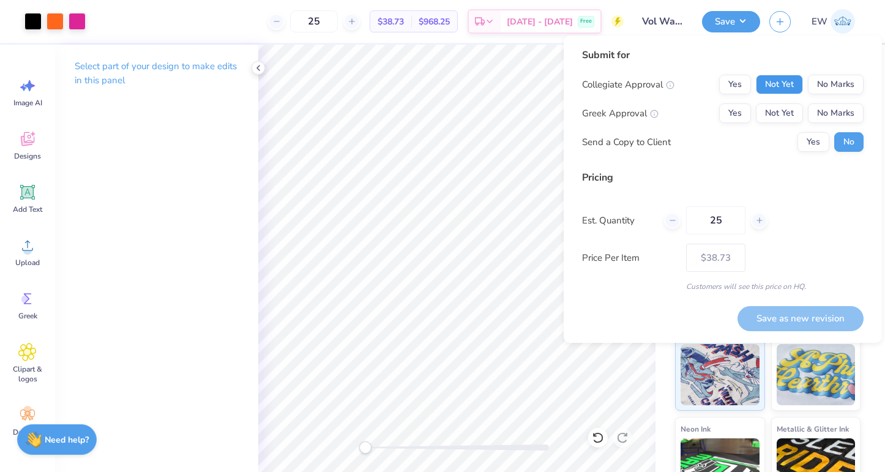
click at [787, 90] on button "Not Yet" at bounding box center [779, 85] width 47 height 20
click at [778, 112] on button "Not Yet" at bounding box center [779, 113] width 47 height 20
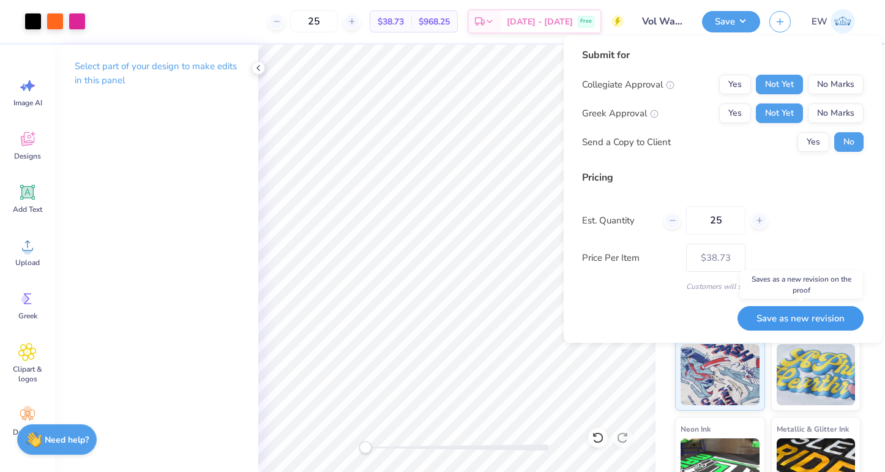
click at [822, 321] on button "Save as new revision" at bounding box center [800, 318] width 126 height 25
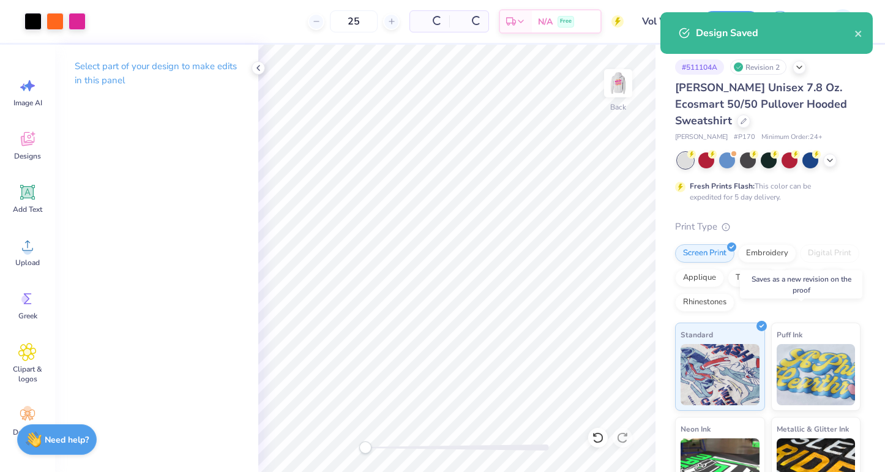
type input "$38.73"
click at [857, 34] on icon "close" at bounding box center [858, 34] width 6 height 6
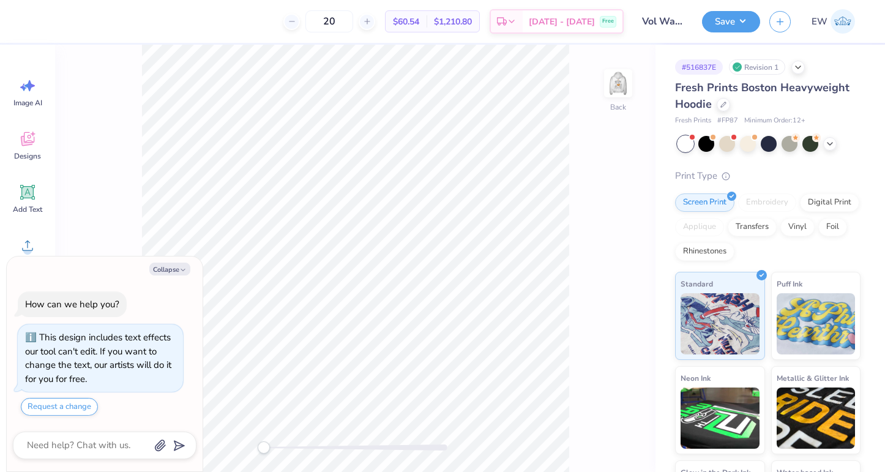
scroll to position [34, 0]
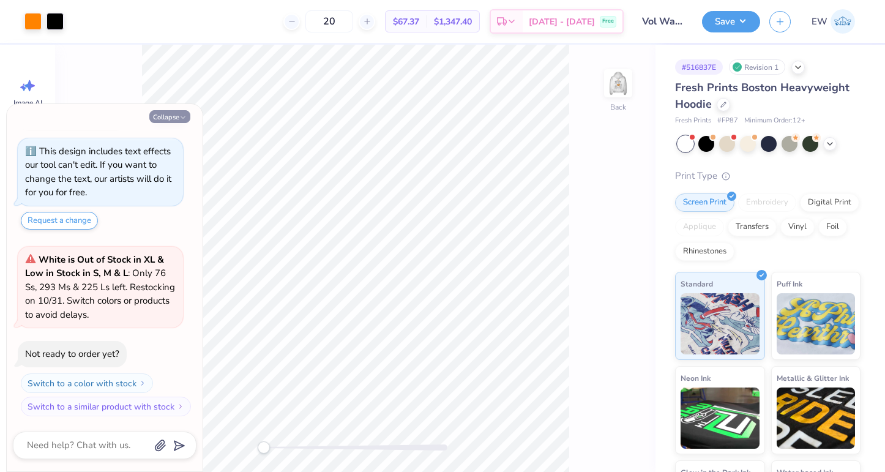
click at [180, 117] on icon "button" at bounding box center [182, 117] width 7 height 7
type textarea "x"
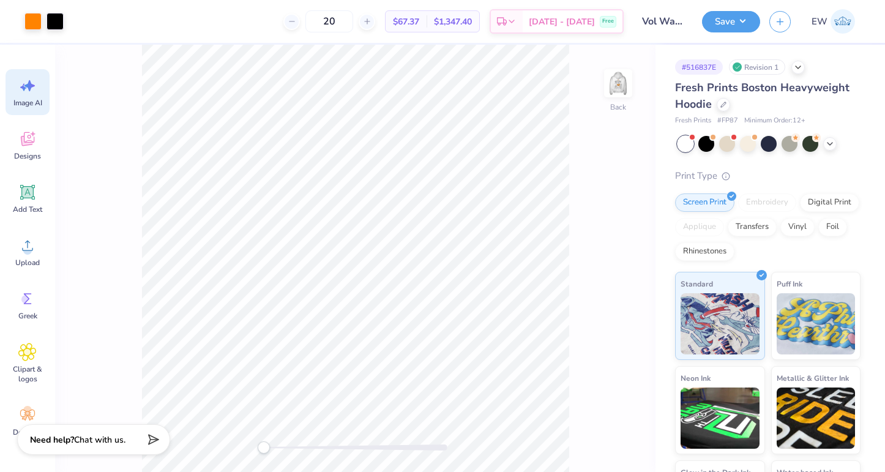
click at [30, 92] on icon at bounding box center [27, 85] width 18 height 18
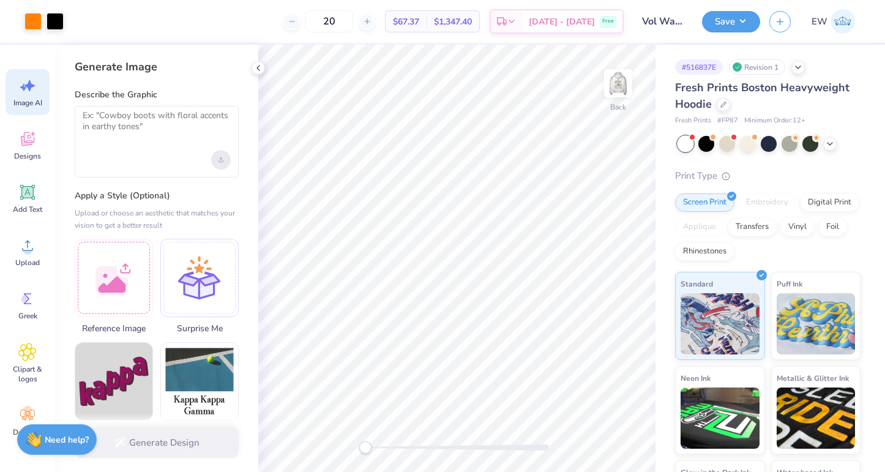
click at [221, 156] on div "Upload image" at bounding box center [221, 160] width 20 height 20
click at [105, 264] on div at bounding box center [114, 276] width 78 height 78
click at [114, 129] on textarea at bounding box center [157, 125] width 148 height 31
click at [162, 135] on textarea at bounding box center [157, 125] width 148 height 31
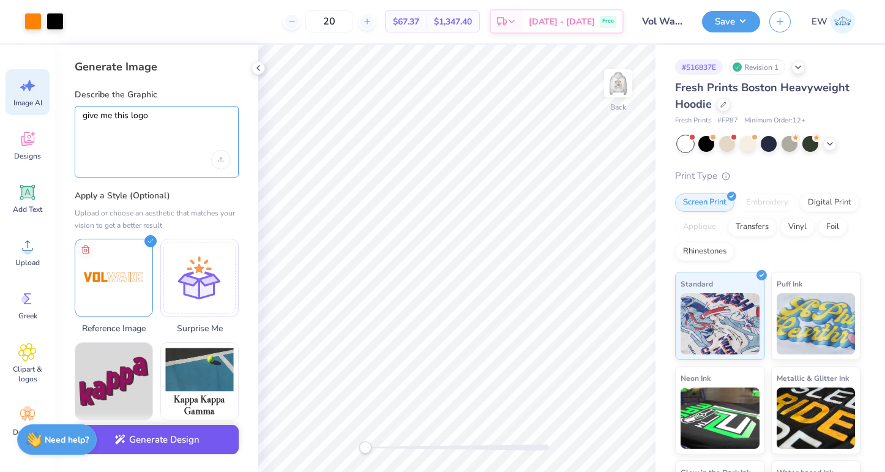
type textarea "give me this logo"
click at [159, 439] on button "Generate Design" at bounding box center [157, 440] width 164 height 30
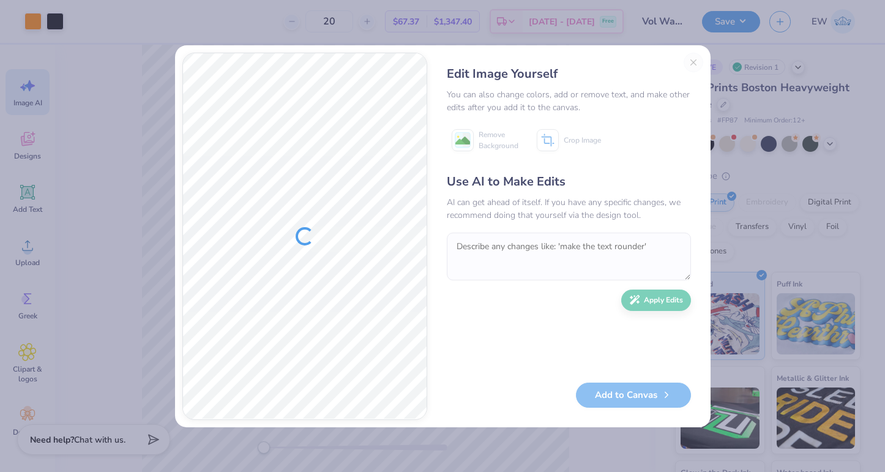
click at [693, 61] on div "Edit Image Yourself You can also change colors, add or remove text, and make ot…" at bounding box center [568, 236] width 269 height 367
click at [688, 24] on div "Edit Image Yourself You can also change colors, add or remove text, and make ot…" at bounding box center [442, 236] width 885 height 472
click at [695, 61] on div "Edit Image Yourself You can also change colors, add or remove text, and make ot…" at bounding box center [568, 236] width 269 height 367
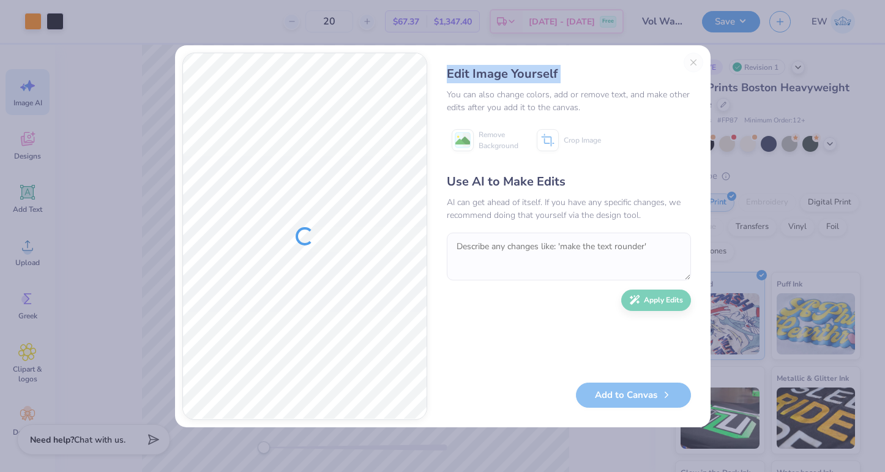
click at [695, 61] on div "Edit Image Yourself You can also change colors, add or remove text, and make ot…" at bounding box center [568, 236] width 269 height 367
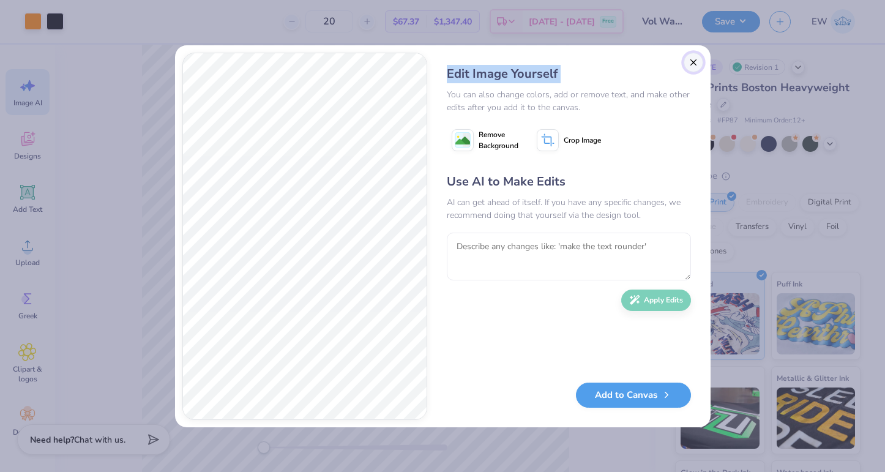
click at [695, 61] on button "Close" at bounding box center [693, 63] width 20 height 20
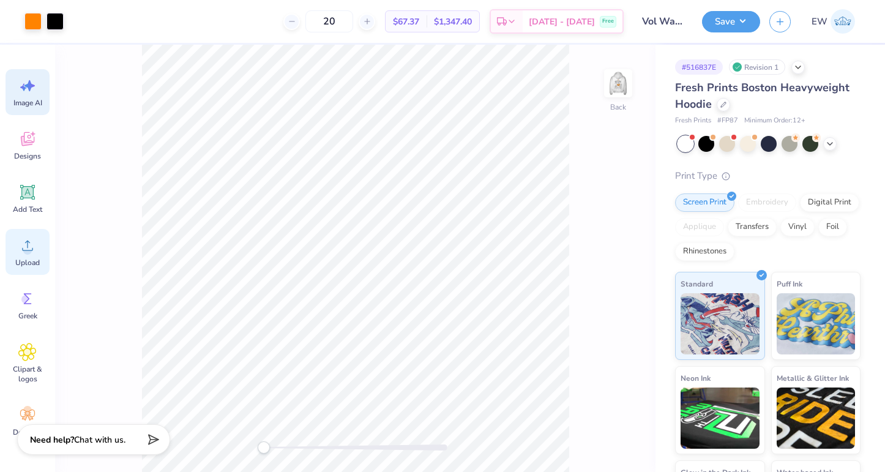
click at [26, 244] on icon at bounding box center [27, 245] width 18 height 18
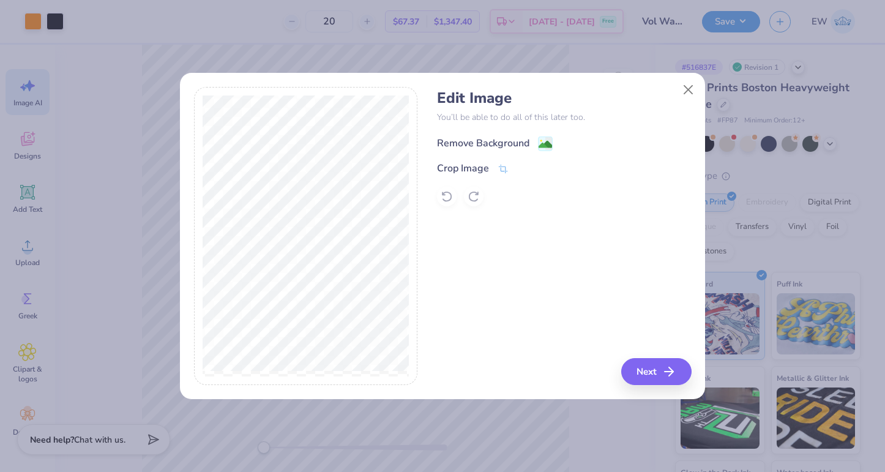
click at [546, 146] on image at bounding box center [544, 144] width 13 height 13
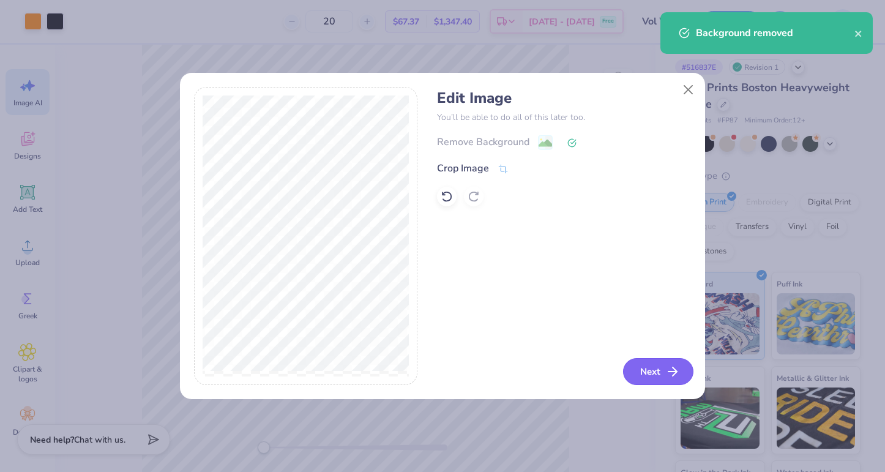
click at [649, 378] on button "Next" at bounding box center [658, 371] width 70 height 27
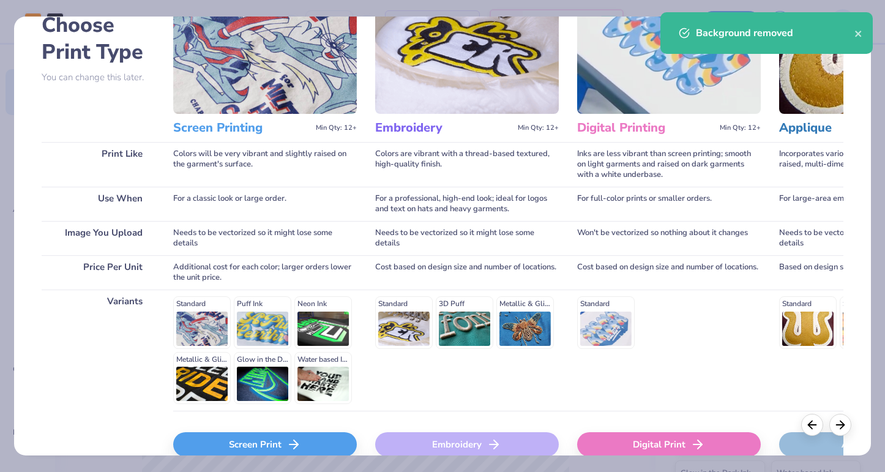
scroll to position [138, 0]
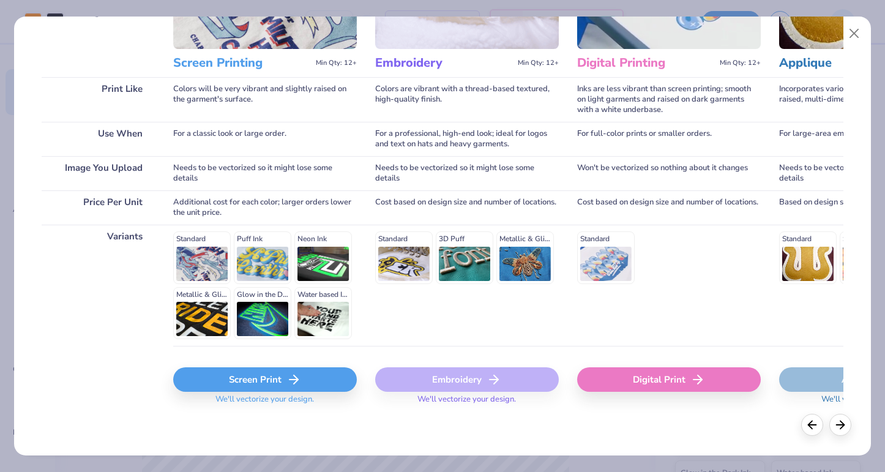
click at [265, 382] on div "Screen Print" at bounding box center [265, 379] width 184 height 24
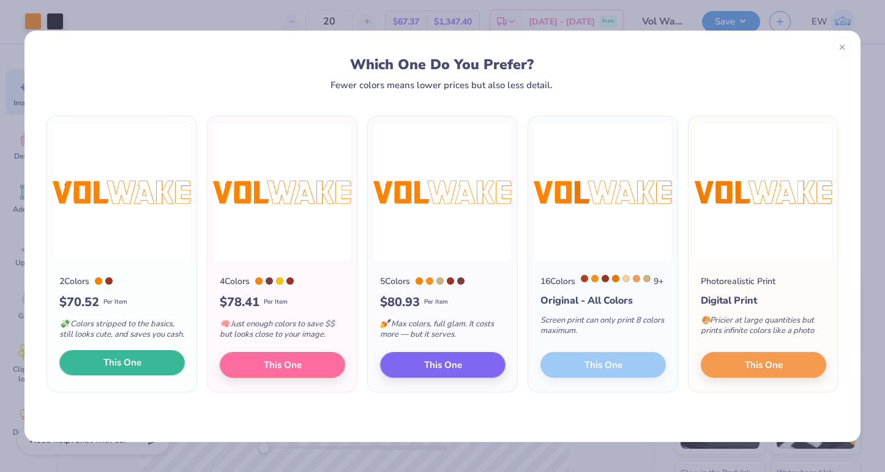
click at [124, 376] on button "This One" at bounding box center [121, 363] width 125 height 26
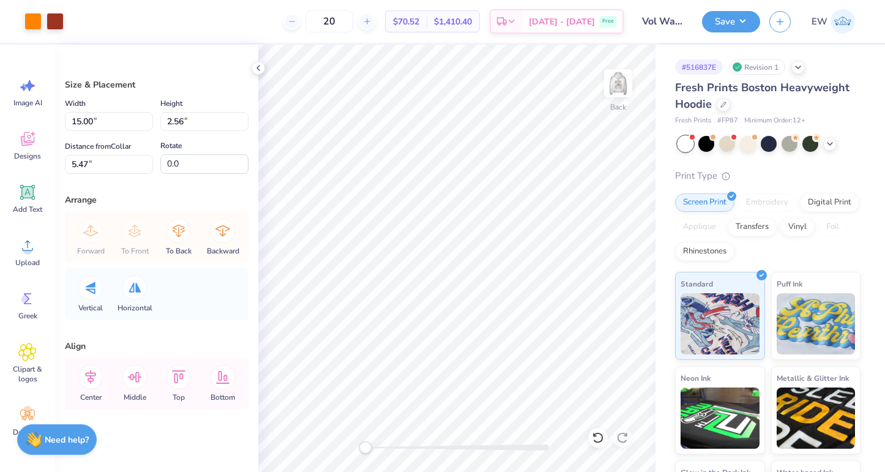
scroll to position [0, 0]
click at [466, 169] on div at bounding box center [442, 236] width 885 height 472
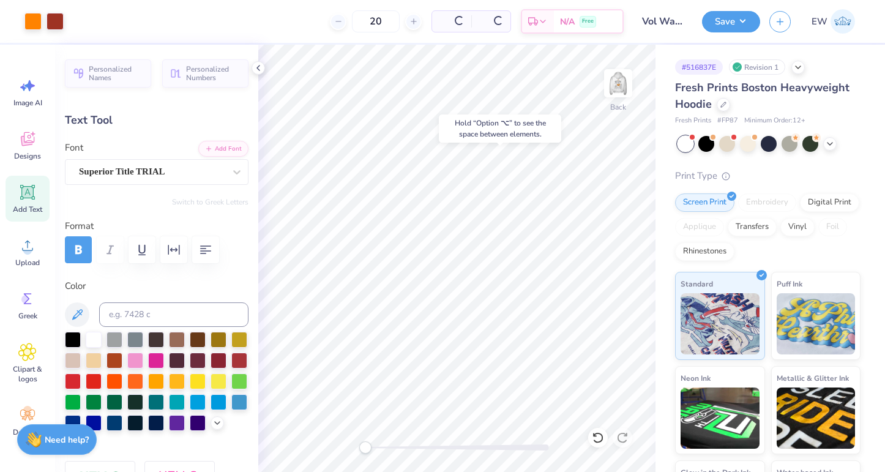
type input "5.16"
type input "1.78"
type input "2.00"
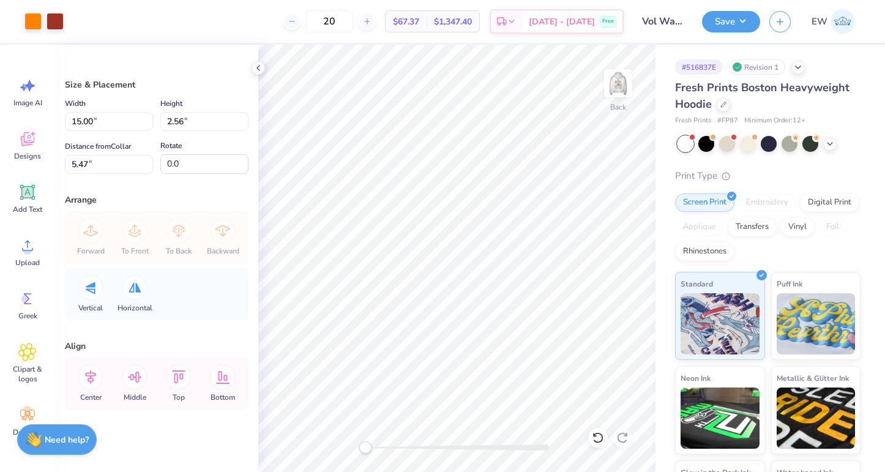
type input "13.36"
type input "2.28"
type input "2.18"
click at [68, 21] on div "Art colors 20 $67.37 Per Item $1,347.40 Total Est. Delivery Oct 10 - 13 Free De…" at bounding box center [442, 21] width 885 height 43
click at [56, 20] on div at bounding box center [55, 20] width 17 height 17
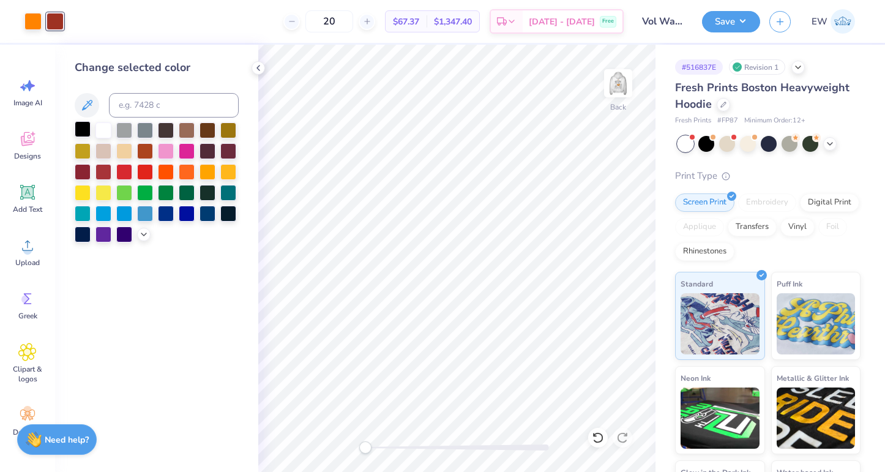
click at [80, 130] on div at bounding box center [83, 129] width 16 height 16
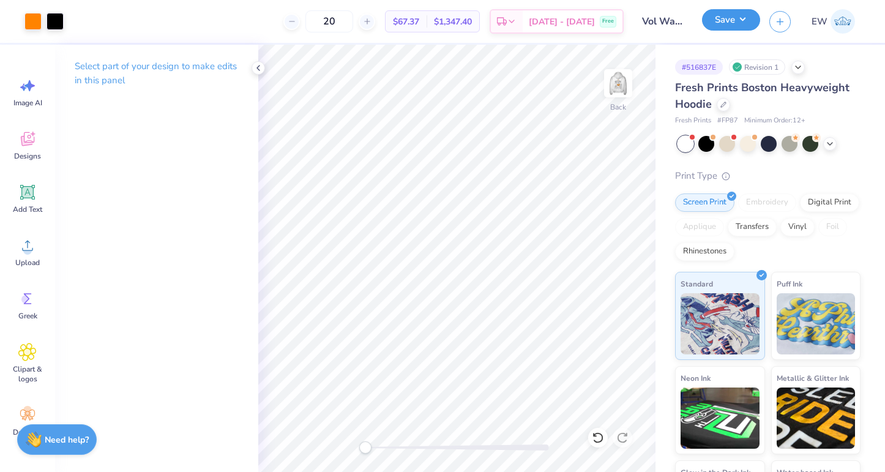
click at [737, 21] on button "Save" at bounding box center [731, 19] width 58 height 21
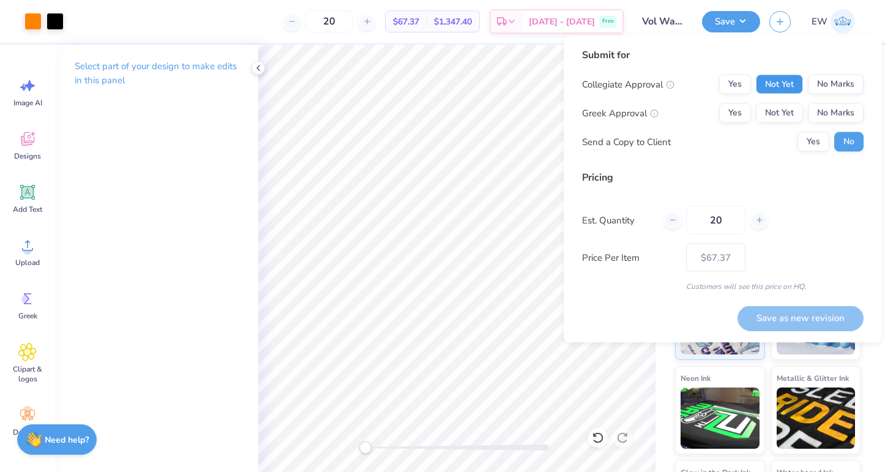
click at [789, 80] on button "Not Yet" at bounding box center [779, 85] width 47 height 20
click at [780, 115] on button "Not Yet" at bounding box center [779, 113] width 47 height 20
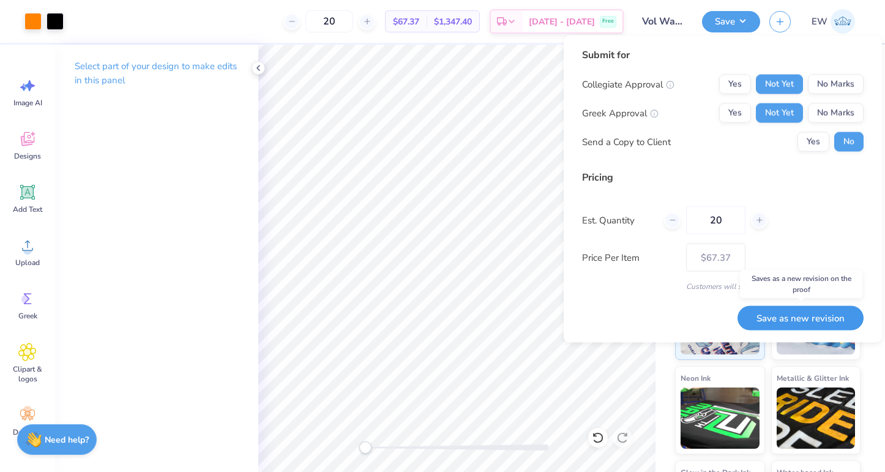
click at [794, 319] on button "Save as new revision" at bounding box center [800, 317] width 126 height 25
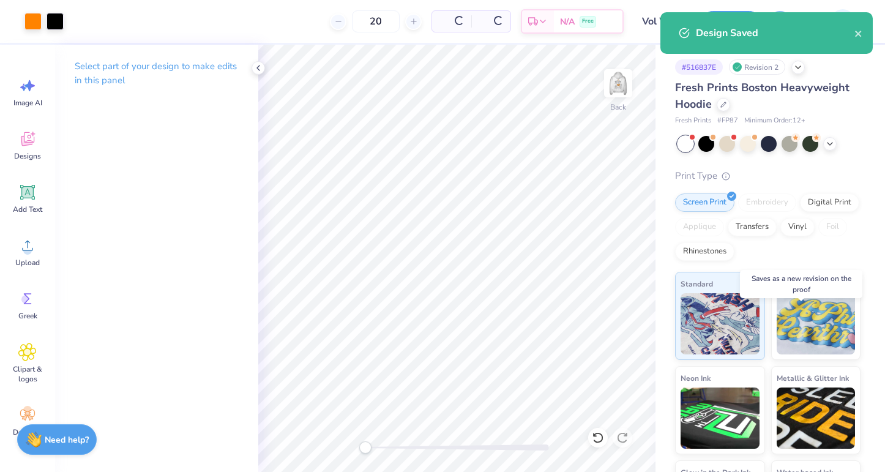
type input "$67.37"
click at [852, 31] on div "Design Saved" at bounding box center [775, 33] width 158 height 15
click at [856, 32] on icon "close" at bounding box center [858, 34] width 6 height 6
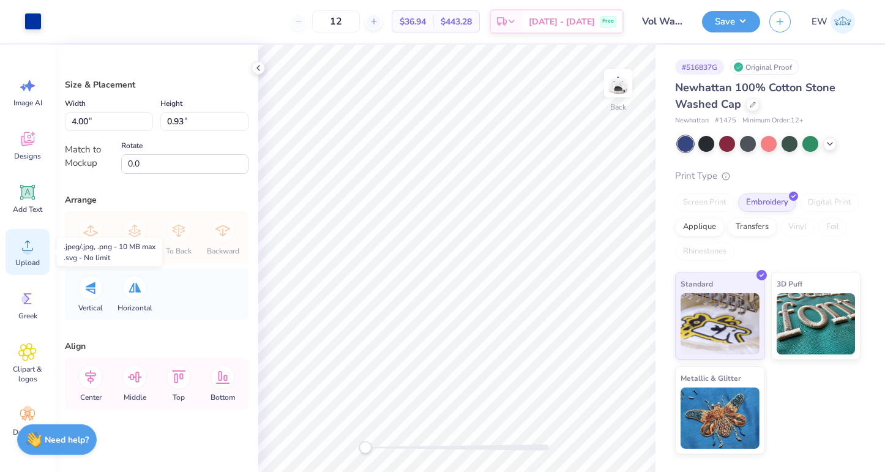
click at [31, 248] on icon at bounding box center [27, 245] width 18 height 18
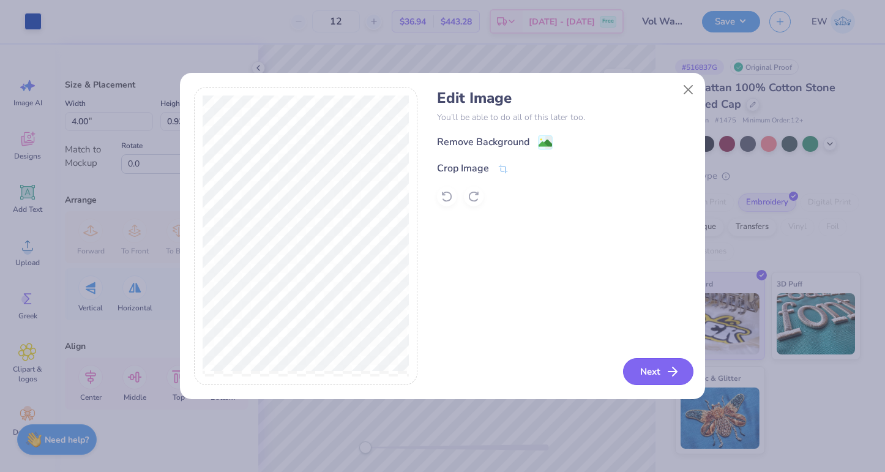
click at [655, 369] on button "Next" at bounding box center [658, 371] width 70 height 27
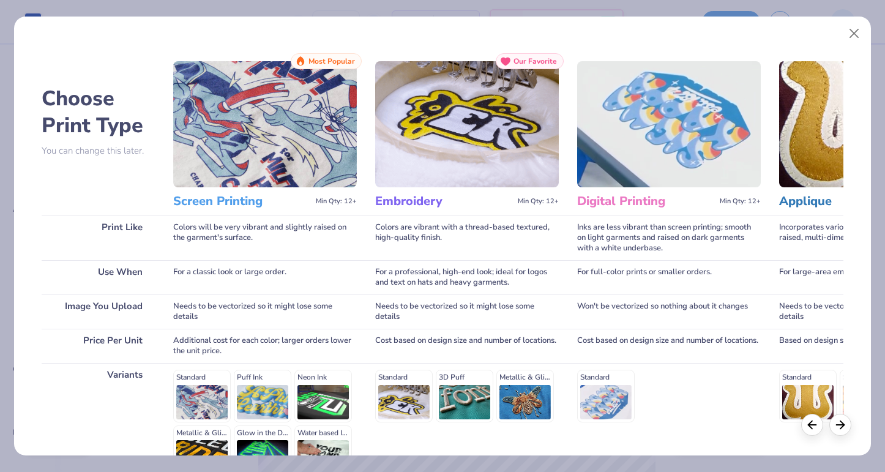
scroll to position [138, 0]
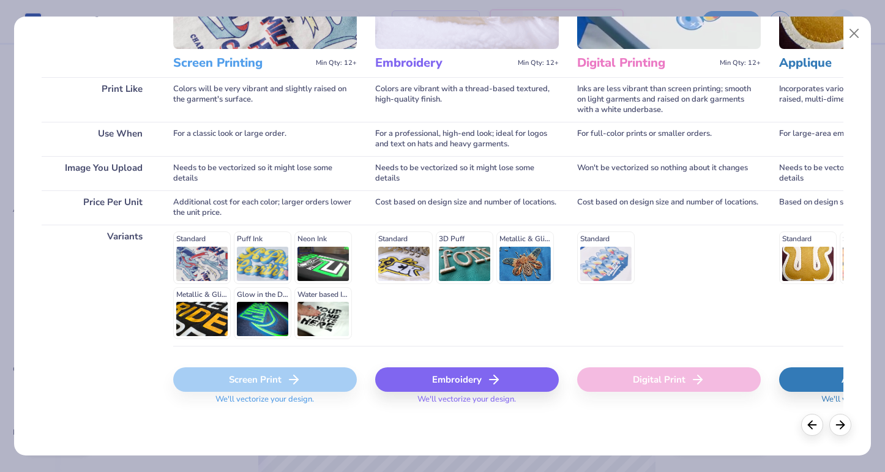
click at [523, 383] on div "Embroidery" at bounding box center [467, 379] width 184 height 24
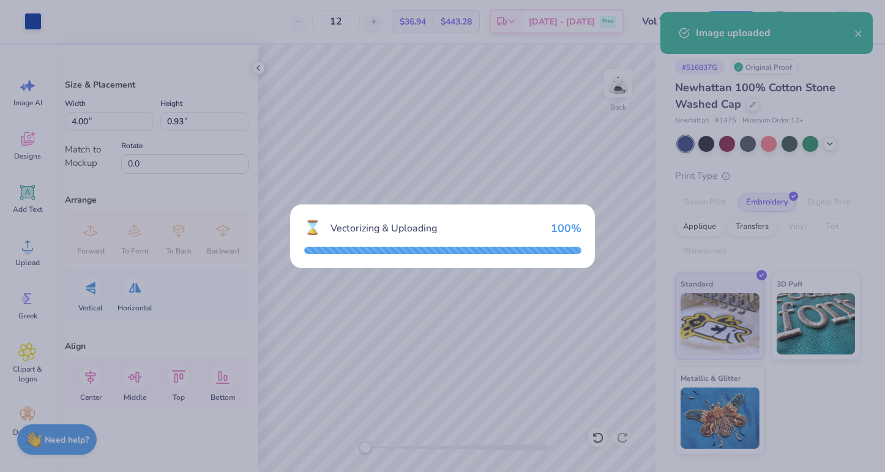
type input "1.14"
type input "2.48"
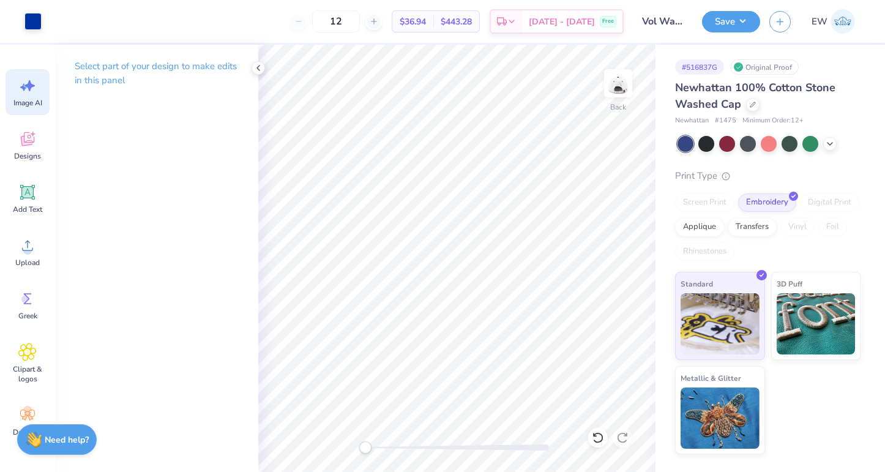
click at [22, 96] on div "Image AI" at bounding box center [28, 92] width 44 height 46
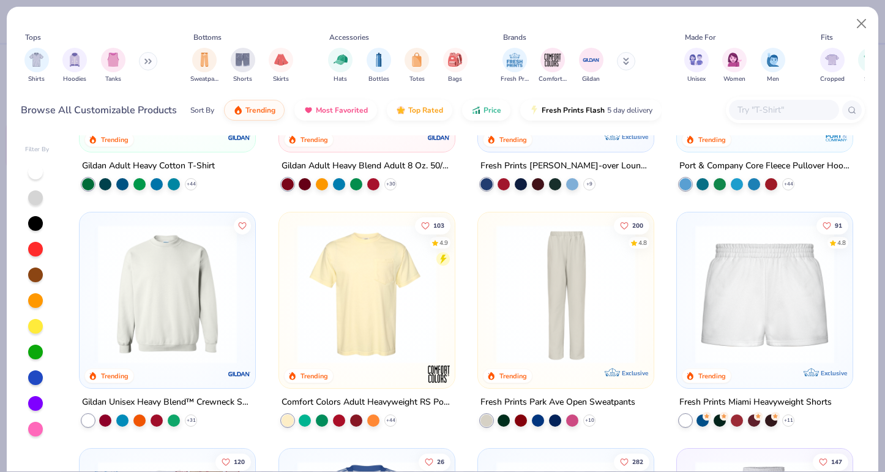
scroll to position [871, 0]
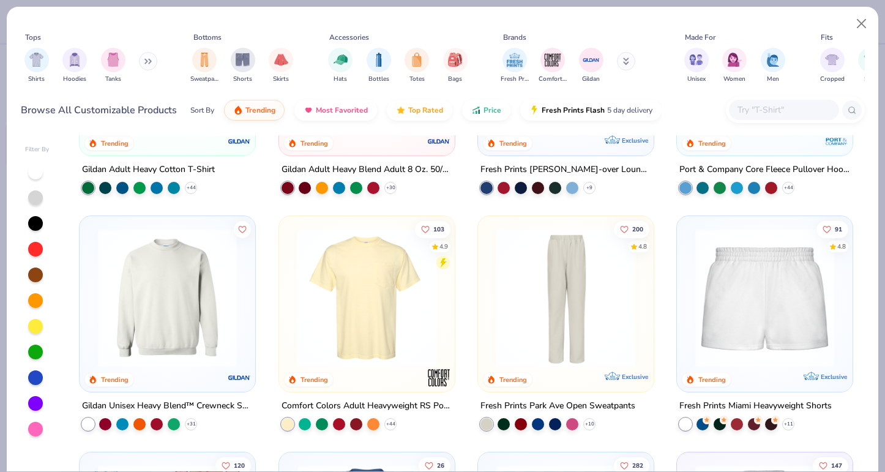
click at [754, 106] on input "text" at bounding box center [783, 110] width 94 height 14
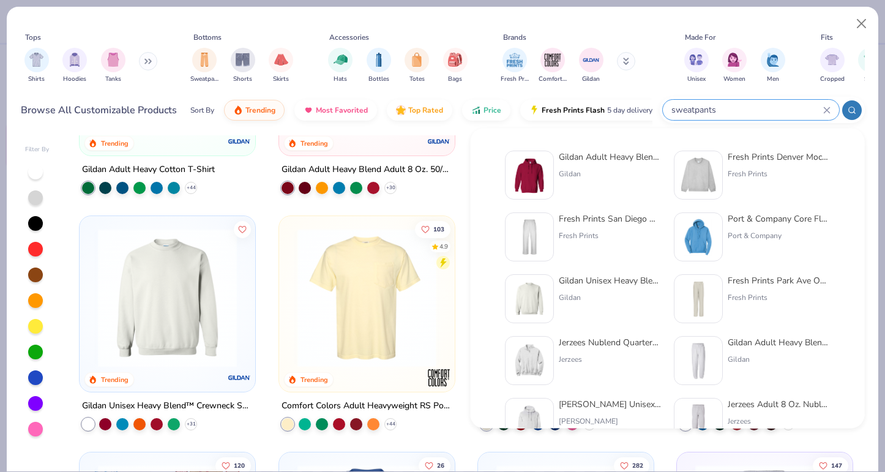
type input "sweatpants"
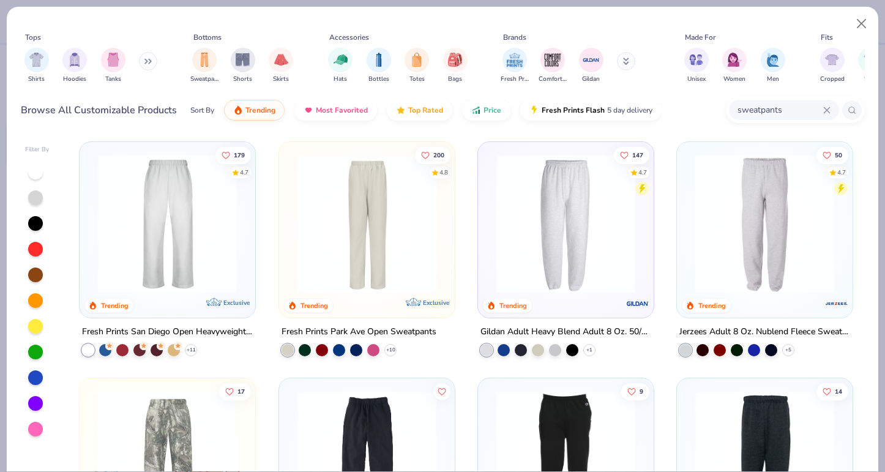
click at [587, 248] on img at bounding box center [565, 223] width 151 height 139
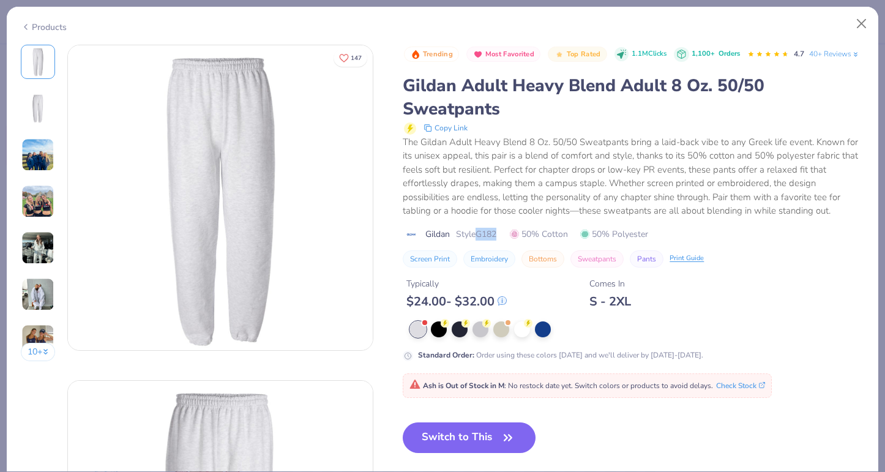
drag, startPoint x: 480, startPoint y: 235, endPoint x: 500, endPoint y: 236, distance: 20.2
click at [500, 236] on div "Gildan Style G182 50% Cotton 50% Polyester" at bounding box center [633, 234] width 461 height 13
copy span "G182"
